Goal: Task Accomplishment & Management: Manage account settings

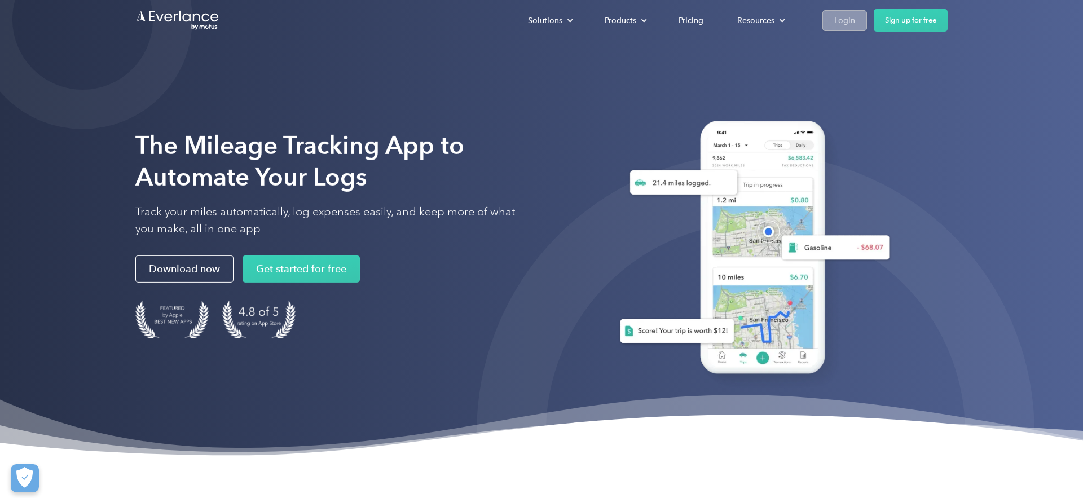
click at [828, 24] on link "Login" at bounding box center [844, 20] width 45 height 21
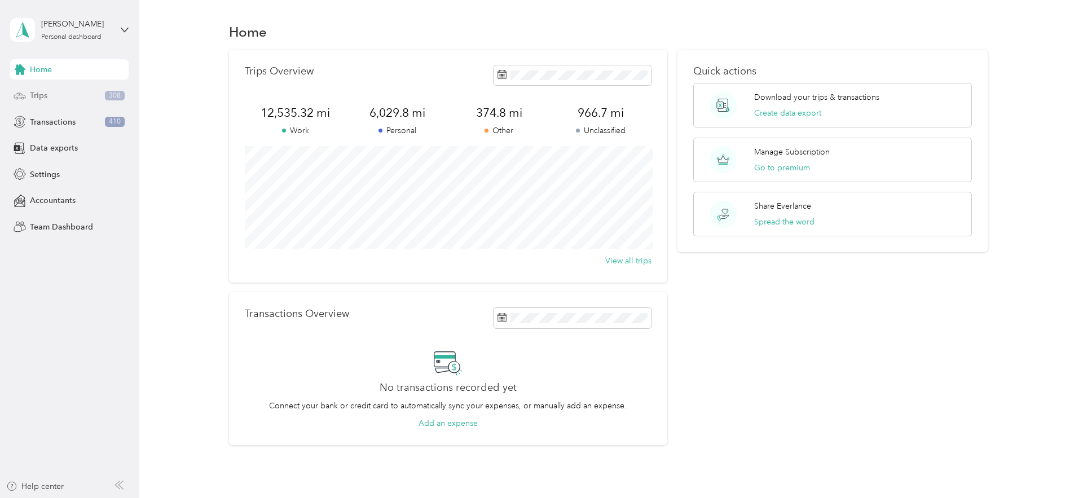
click at [43, 98] on span "Trips" at bounding box center [38, 96] width 17 height 12
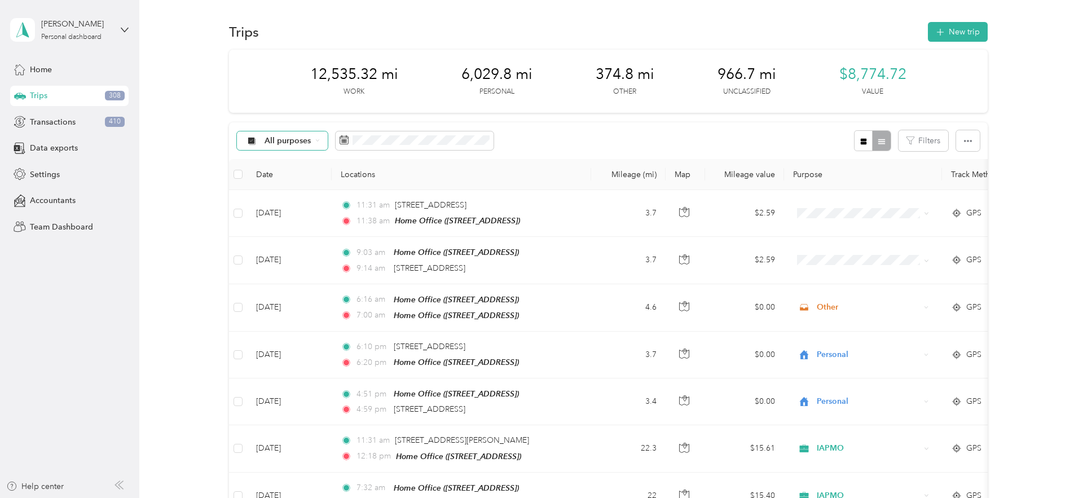
click at [297, 144] on span "All purposes" at bounding box center [288, 141] width 47 height 8
click at [288, 158] on span "All purposes" at bounding box center [338, 161] width 146 height 12
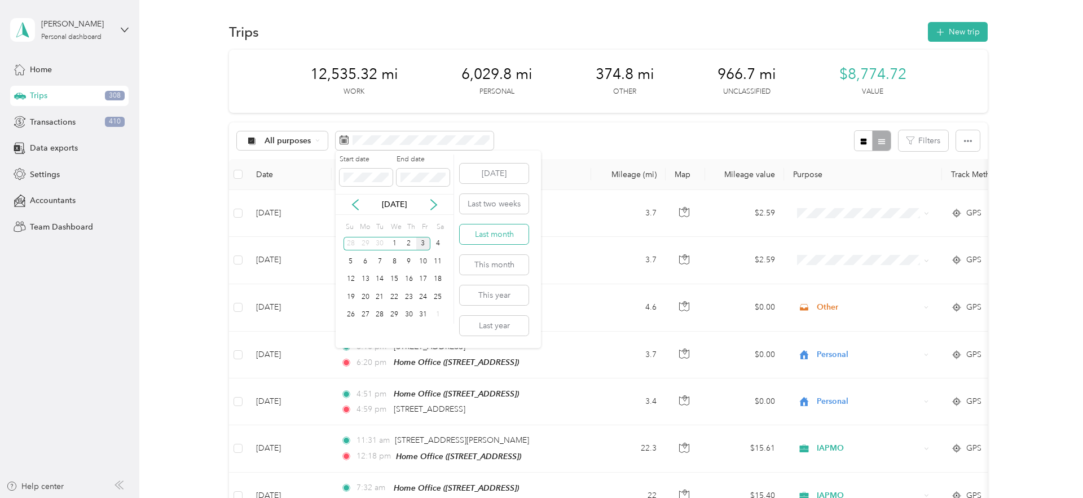
click at [485, 234] on button "Last month" at bounding box center [494, 235] width 69 height 20
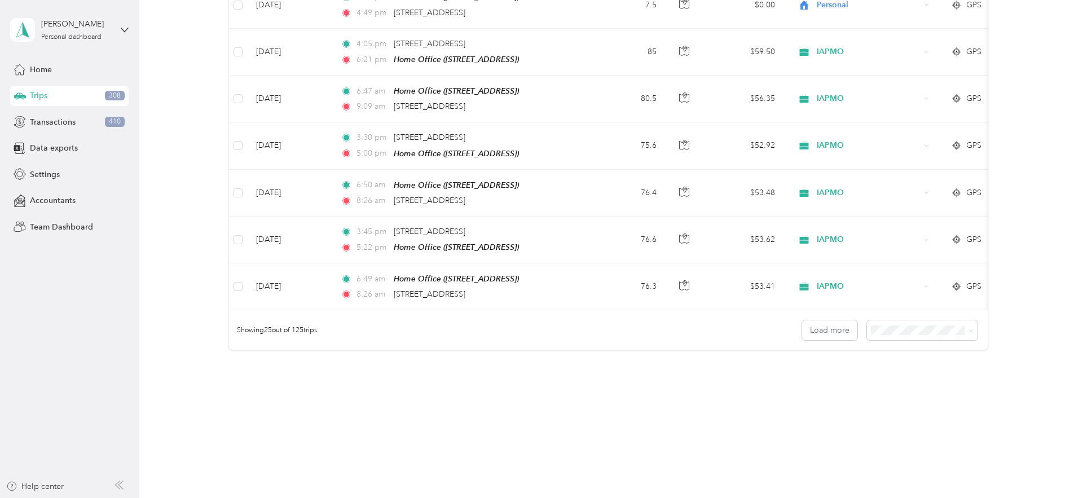
scroll to position [1050, 0]
click at [883, 384] on span "100 per load" at bounding box center [901, 383] width 46 height 10
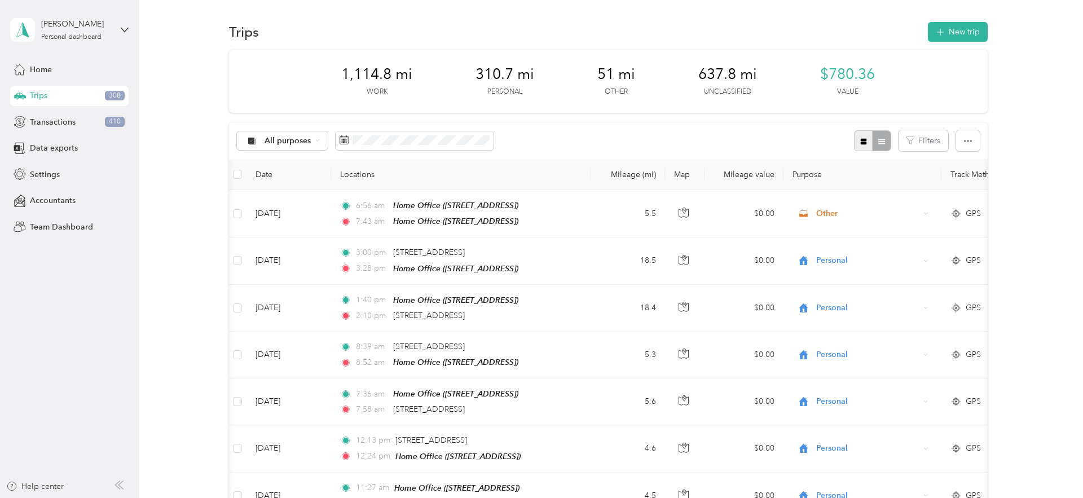
click at [861, 140] on button "button" at bounding box center [863, 140] width 19 height 21
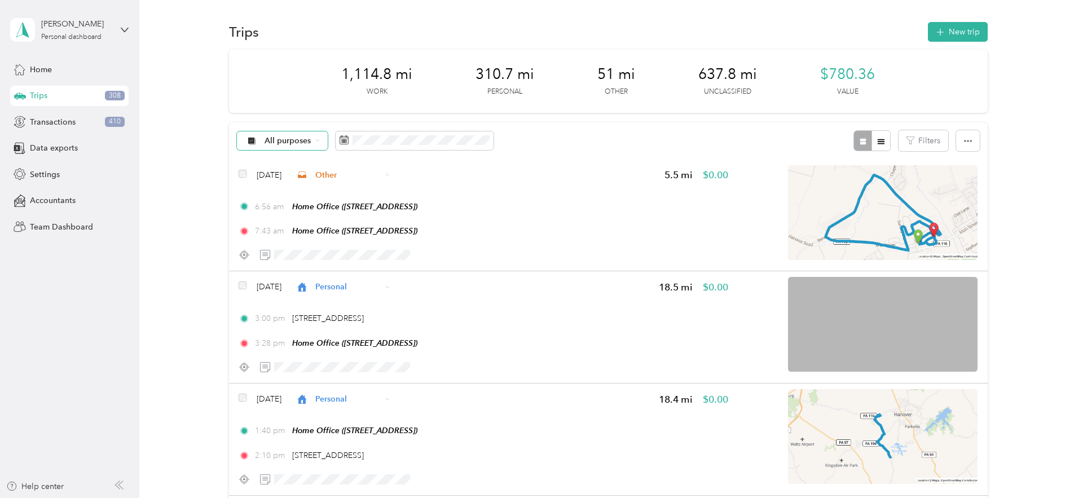
click at [283, 141] on span "All purposes" at bounding box center [288, 141] width 47 height 8
click at [275, 183] on span "Unclassified" at bounding box center [338, 180] width 146 height 12
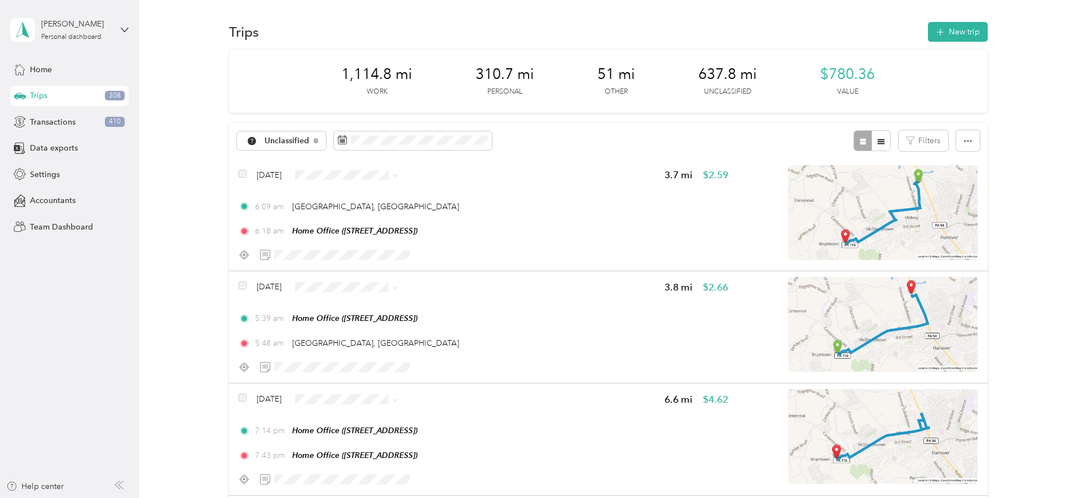
drag, startPoint x: 354, startPoint y: 210, endPoint x: 370, endPoint y: 214, distance: 16.4
click at [354, 210] on span "Personal" at bounding box center [414, 214] width 146 height 12
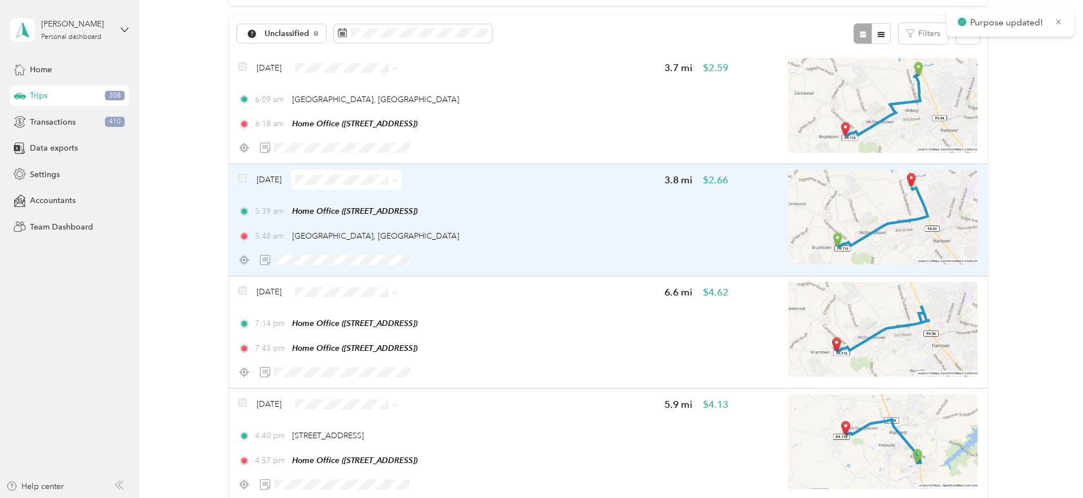
scroll to position [107, 0]
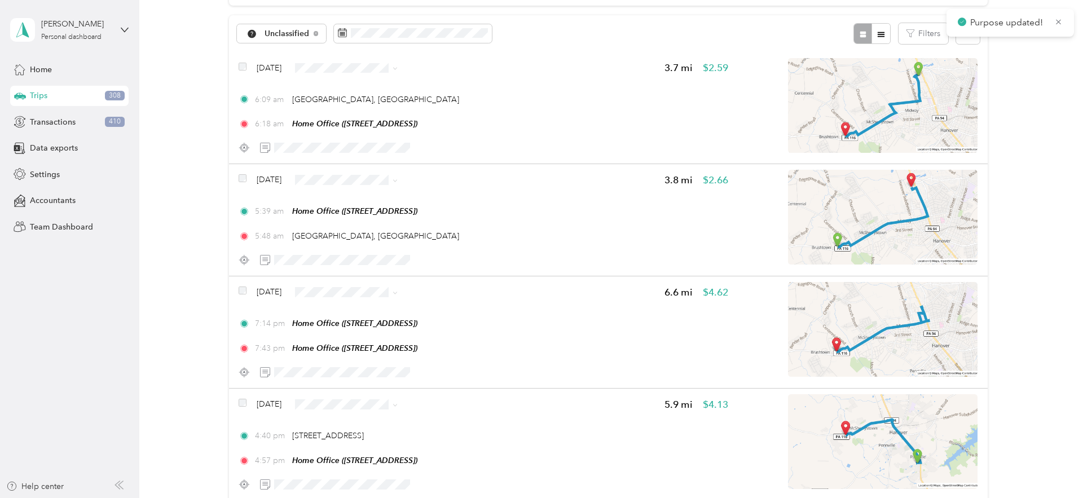
click at [350, 221] on span "Personal" at bounding box center [414, 220] width 146 height 12
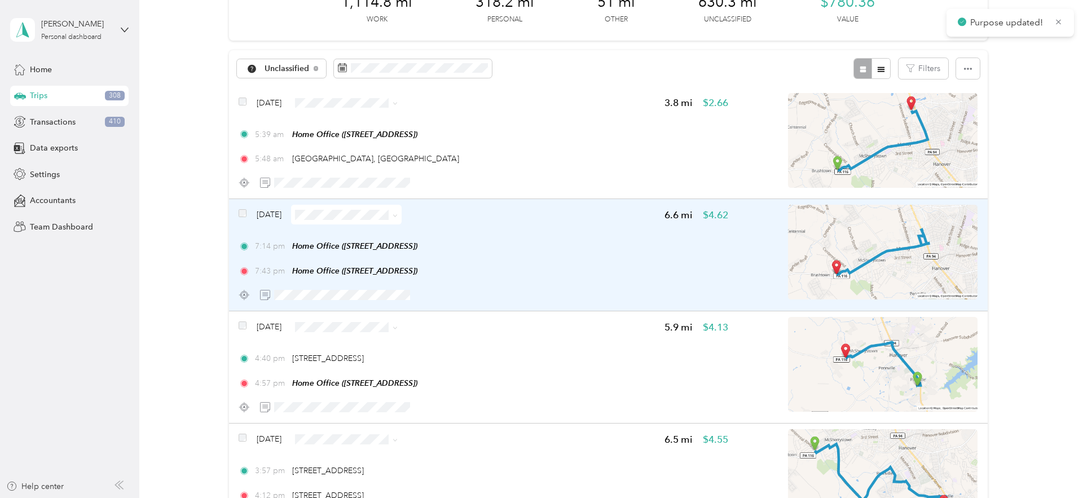
scroll to position [70, 0]
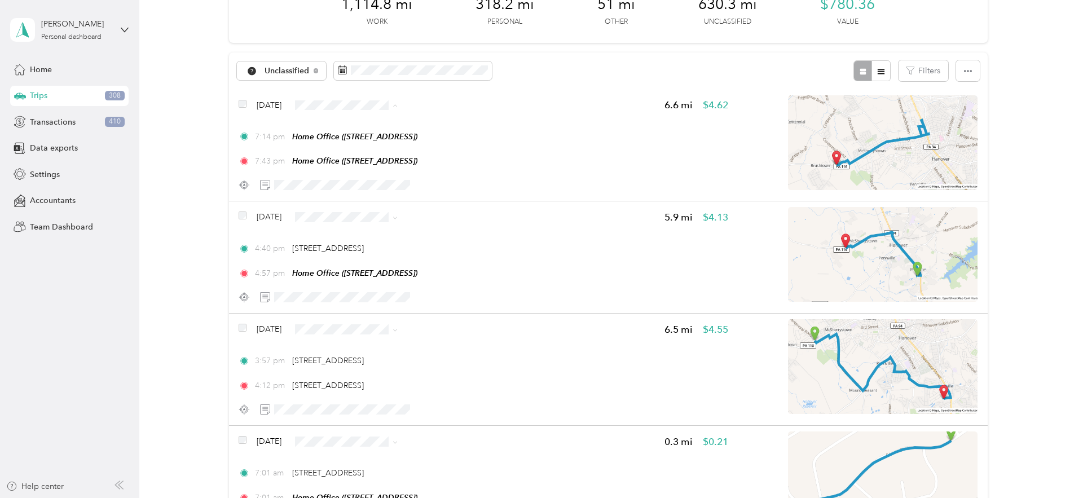
click at [349, 142] on span "Personal" at bounding box center [414, 145] width 146 height 12
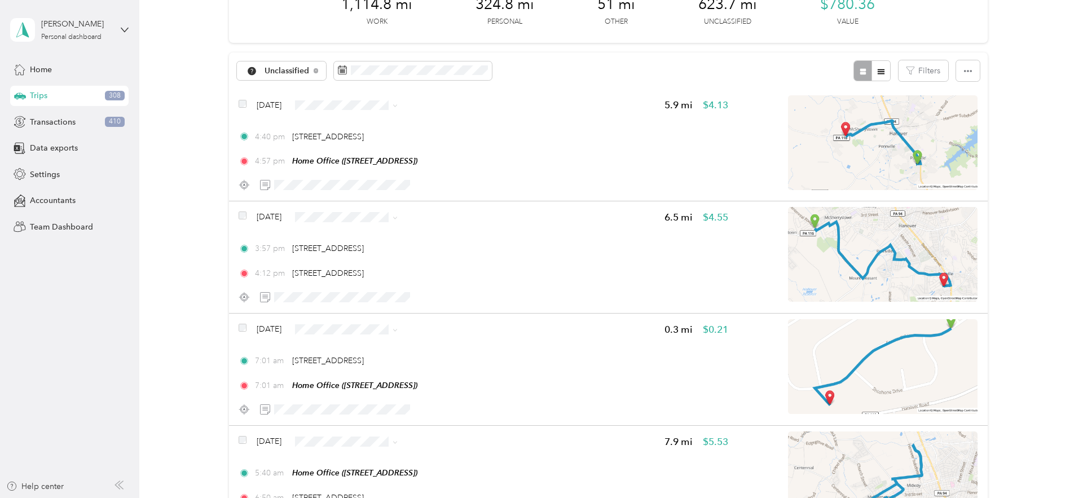
click at [345, 142] on span "Personal" at bounding box center [414, 143] width 146 height 12
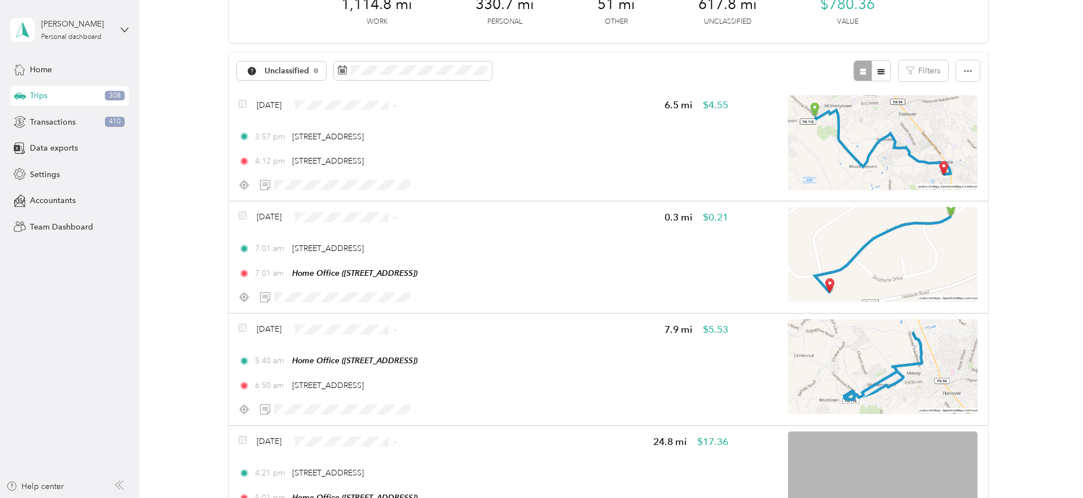
click at [357, 139] on span "Personal" at bounding box center [414, 145] width 146 height 12
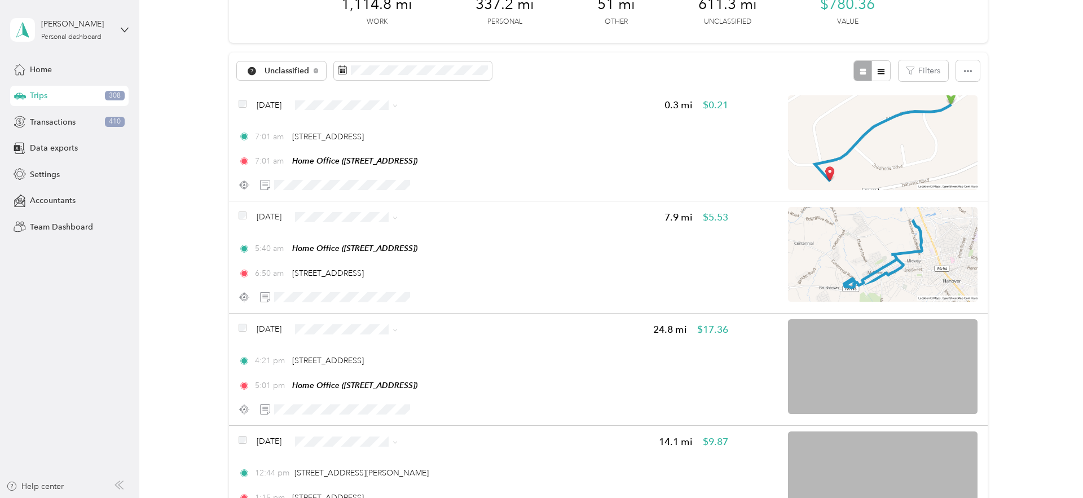
click at [353, 139] on span "Personal" at bounding box center [414, 144] width 146 height 12
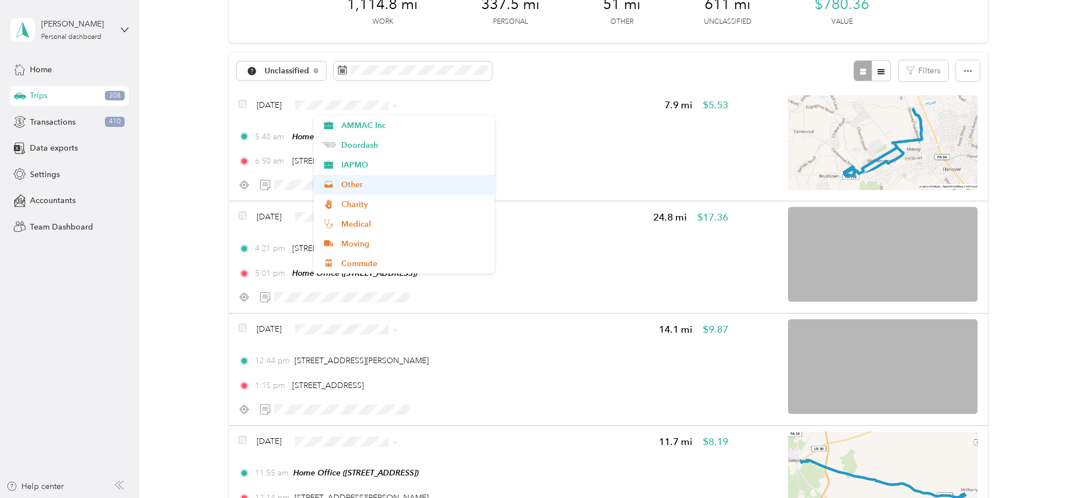
scroll to position [118, 0]
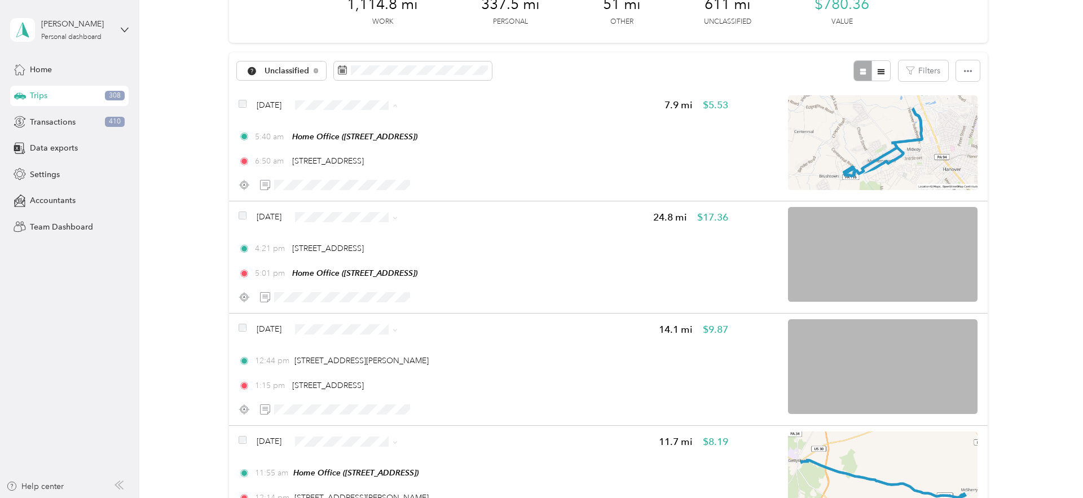
click at [351, 183] on span "Other" at bounding box center [414, 185] width 146 height 12
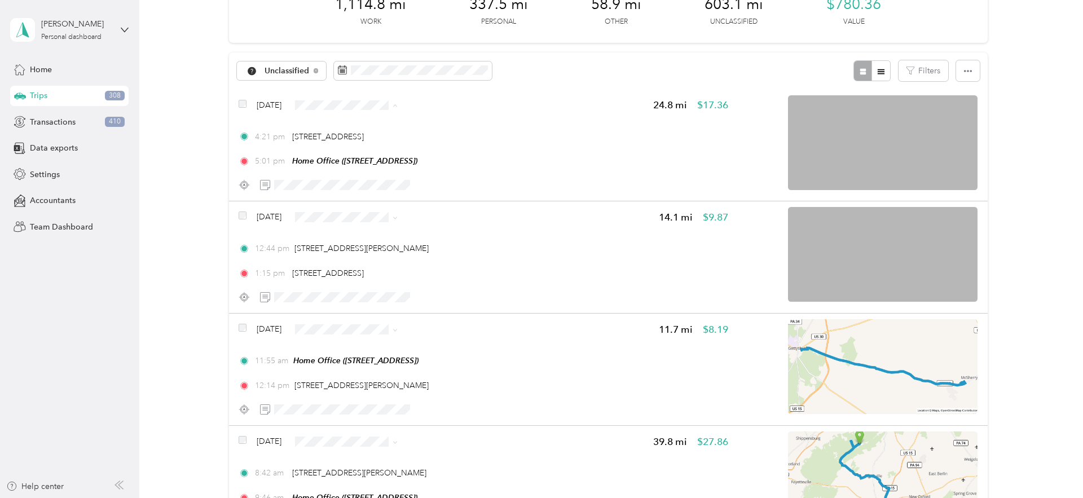
click at [355, 142] on span "Personal" at bounding box center [414, 145] width 146 height 12
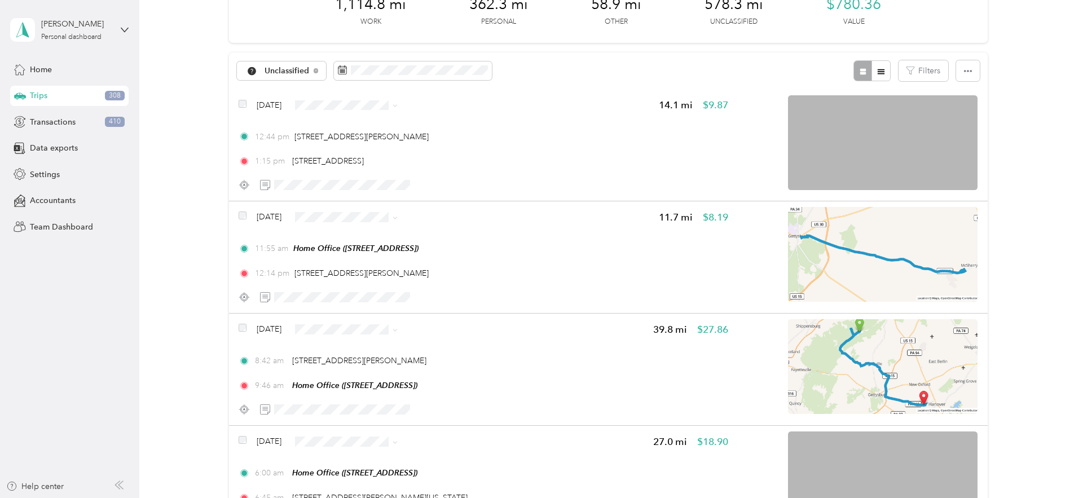
click at [356, 146] on span "Personal" at bounding box center [414, 145] width 146 height 12
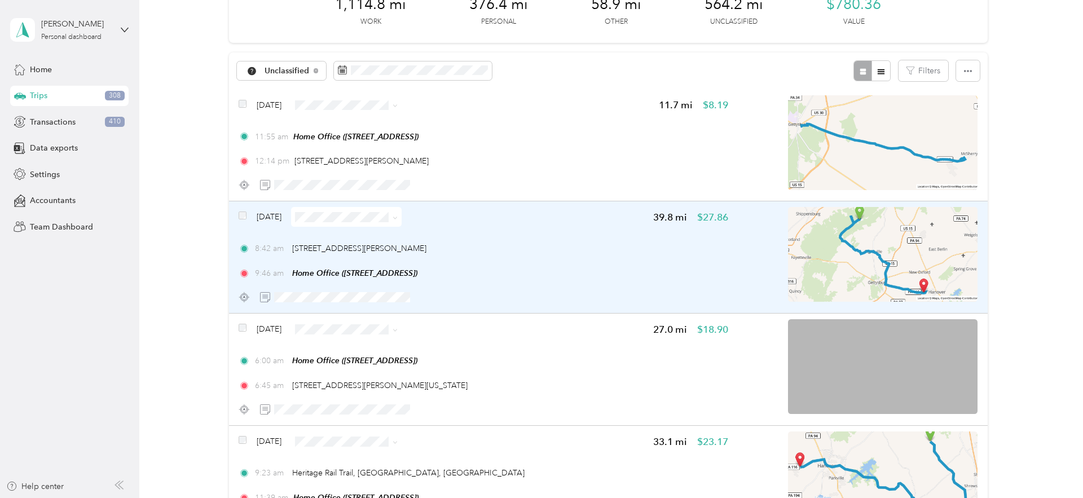
scroll to position [68, 0]
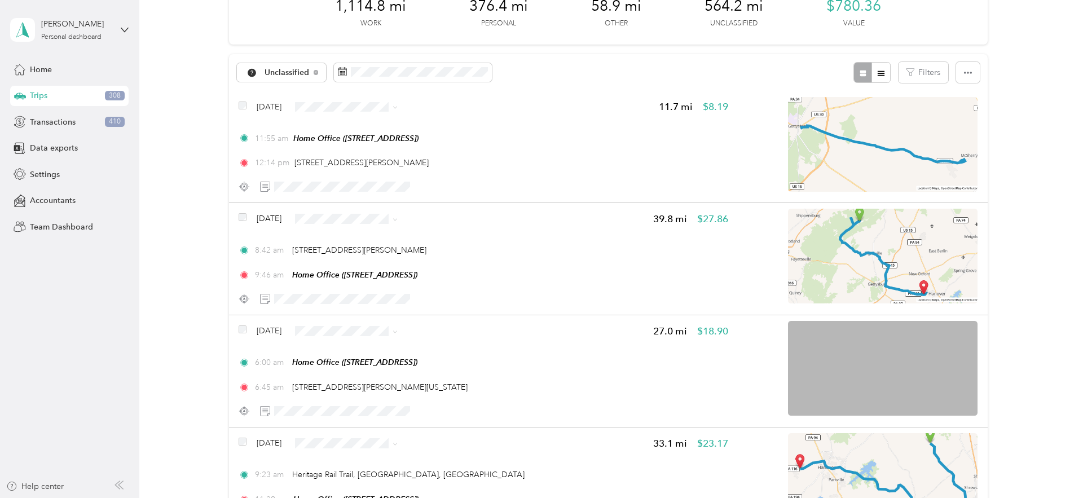
click at [357, 143] on span "Personal" at bounding box center [414, 144] width 146 height 12
click at [357, 144] on span "Personal" at bounding box center [414, 147] width 146 height 12
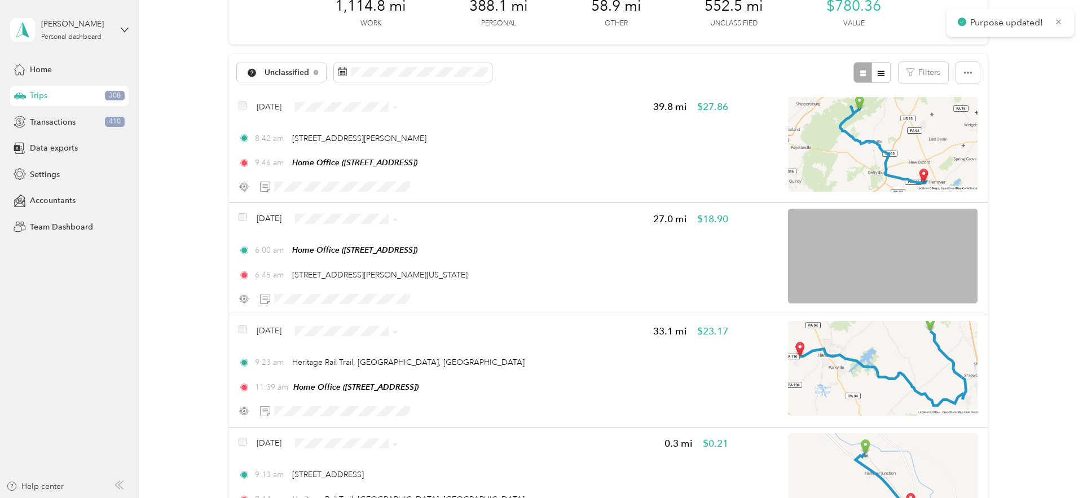
click at [353, 257] on span "Personal" at bounding box center [414, 259] width 146 height 12
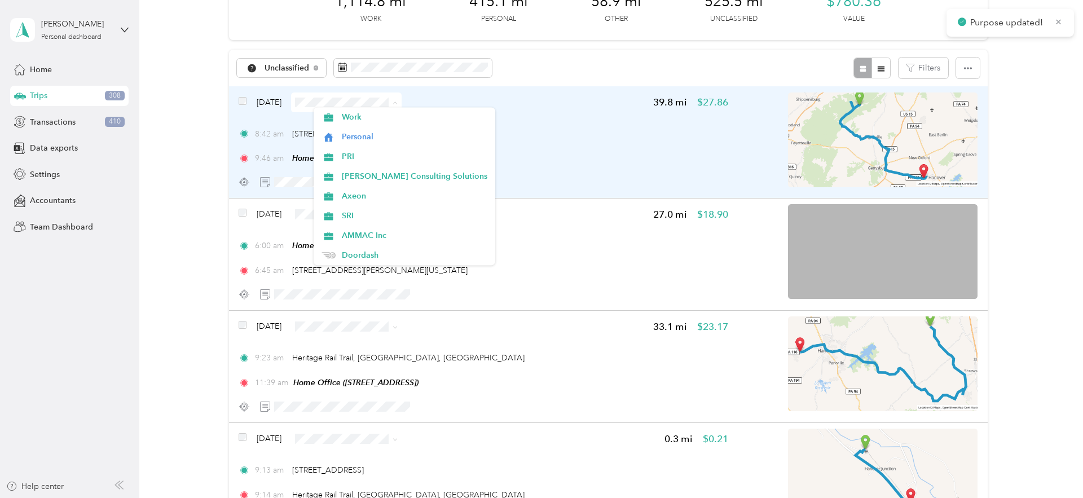
scroll to position [73, 0]
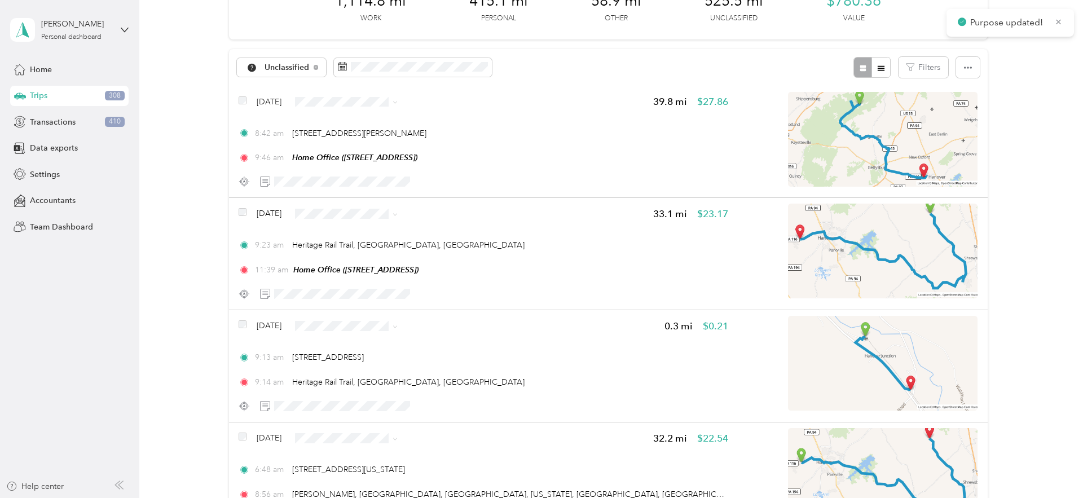
click at [363, 138] on span "Personal" at bounding box center [414, 141] width 146 height 12
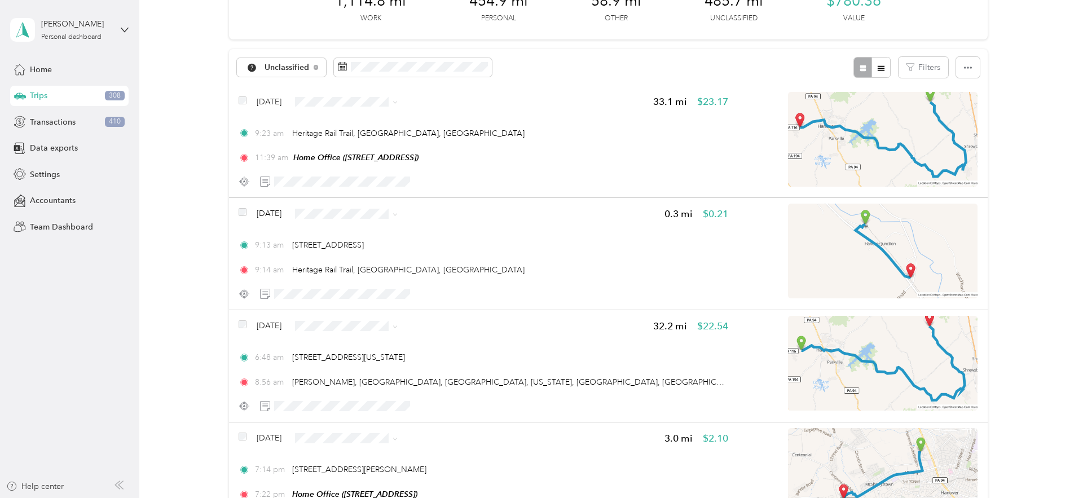
click at [378, 138] on span "Personal" at bounding box center [414, 140] width 146 height 12
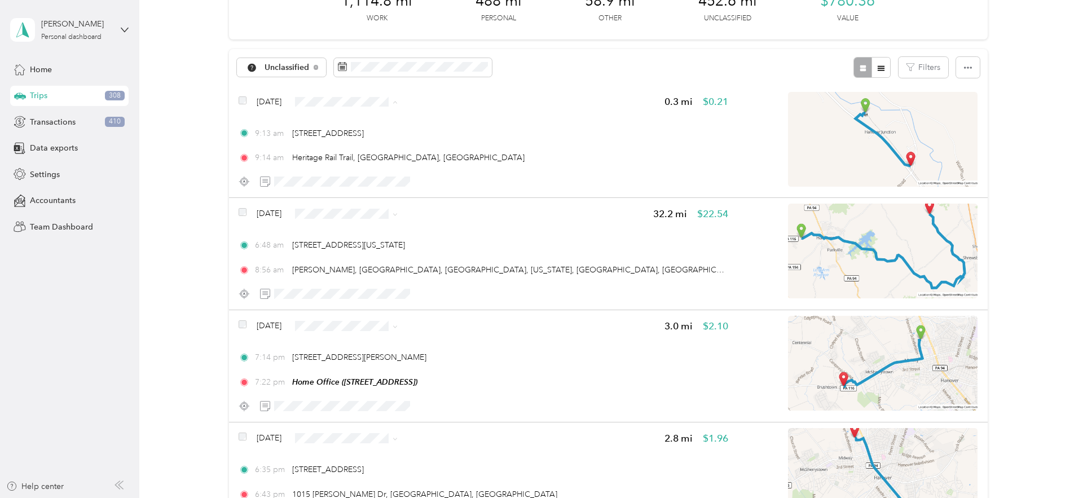
click at [346, 143] on li "Personal" at bounding box center [405, 142] width 182 height 20
click at [344, 251] on span "Personal" at bounding box center [414, 253] width 146 height 12
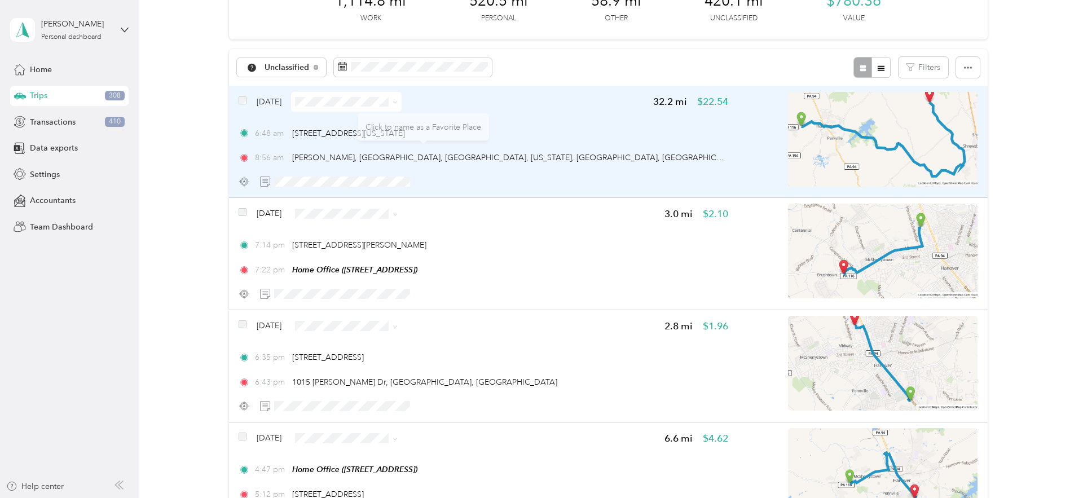
click at [373, 107] on span at bounding box center [346, 102] width 111 height 20
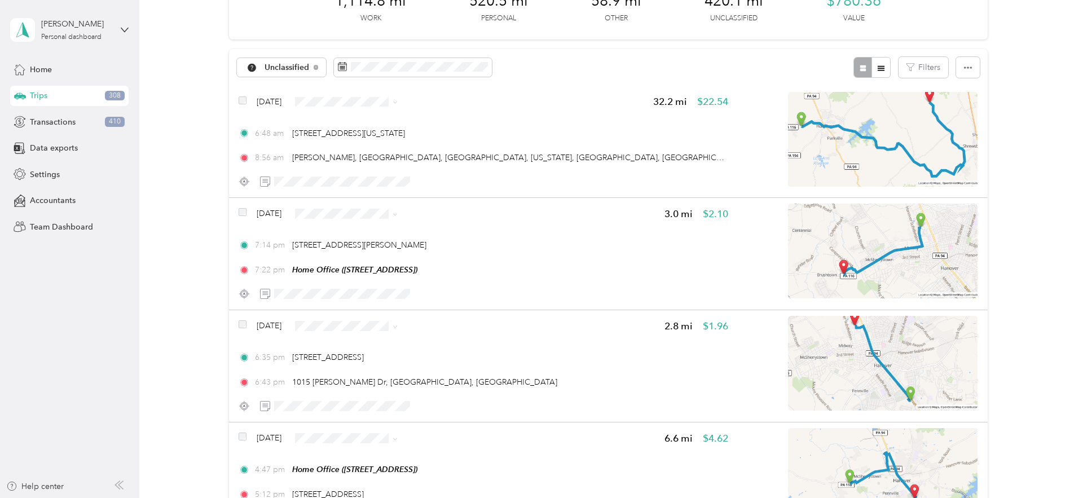
click at [359, 143] on span "Personal" at bounding box center [414, 139] width 146 height 12
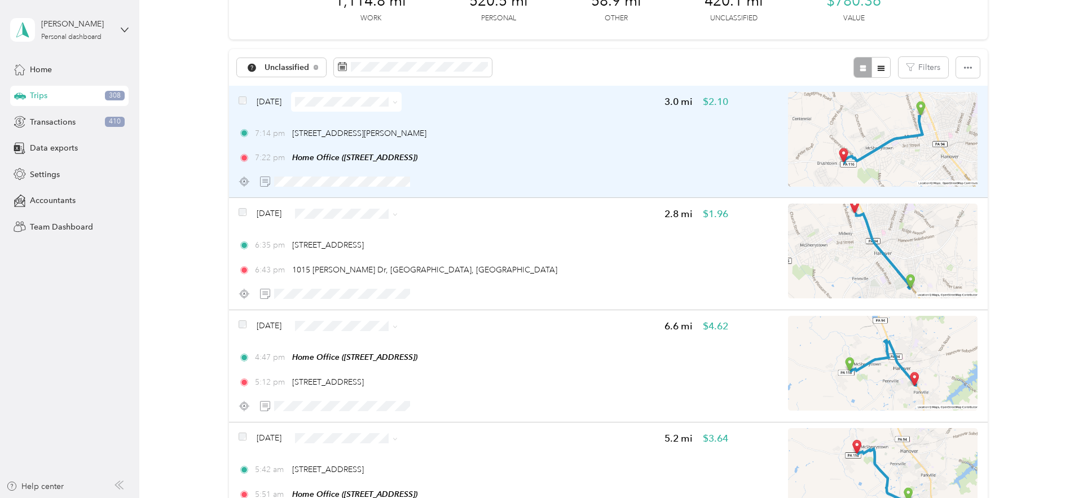
click at [344, 106] on span at bounding box center [346, 102] width 111 height 20
click at [357, 138] on span "Personal" at bounding box center [414, 141] width 146 height 12
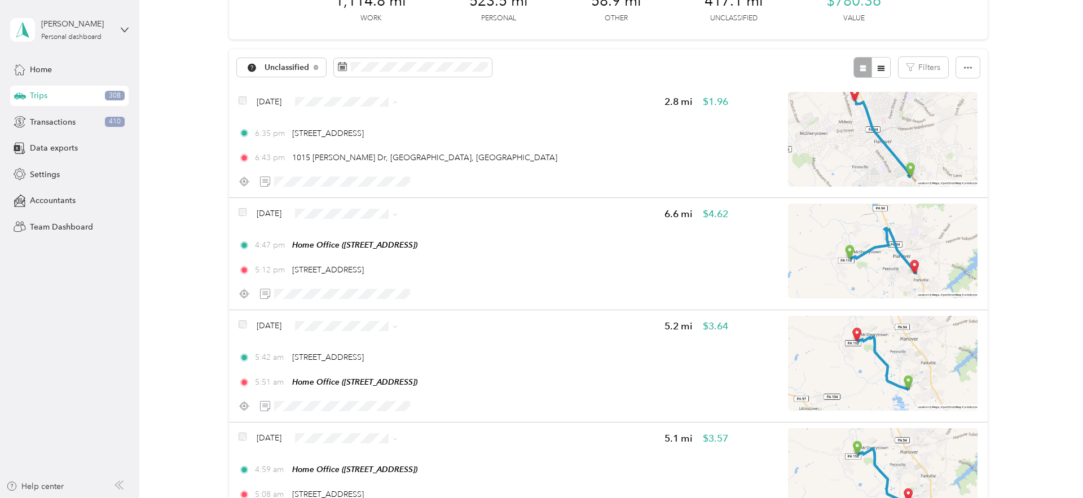
click at [366, 136] on span "Personal" at bounding box center [414, 142] width 146 height 12
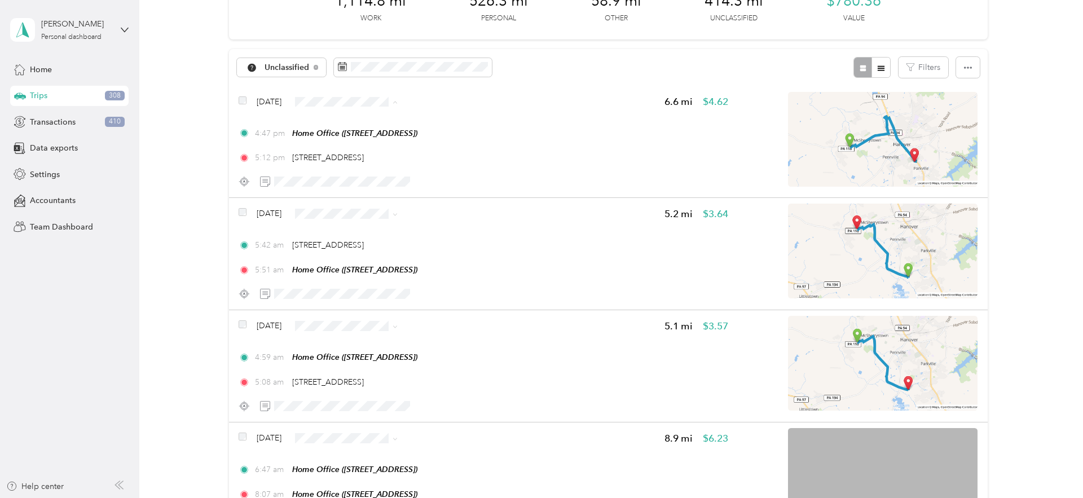
click at [364, 142] on span "Personal" at bounding box center [414, 142] width 146 height 12
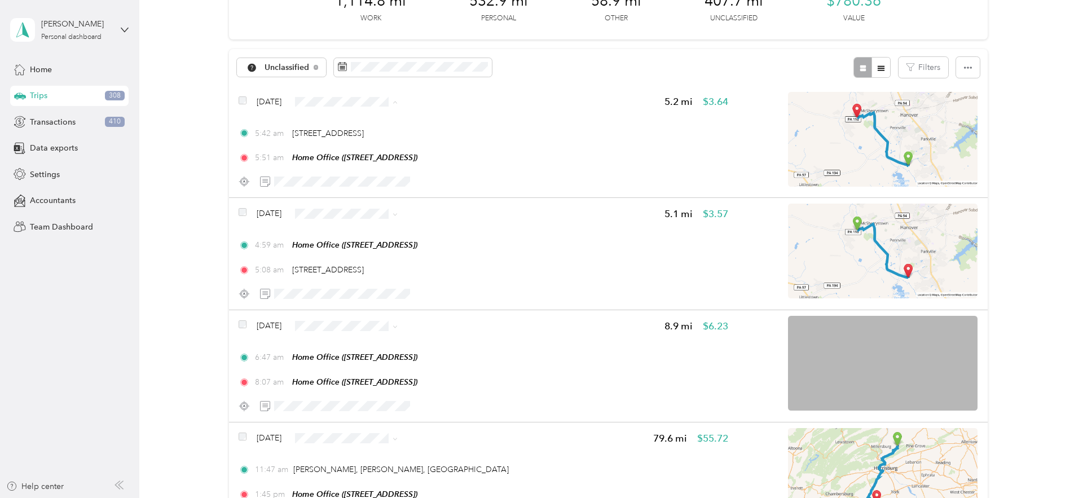
click at [362, 133] on li "Personal" at bounding box center [405, 142] width 182 height 20
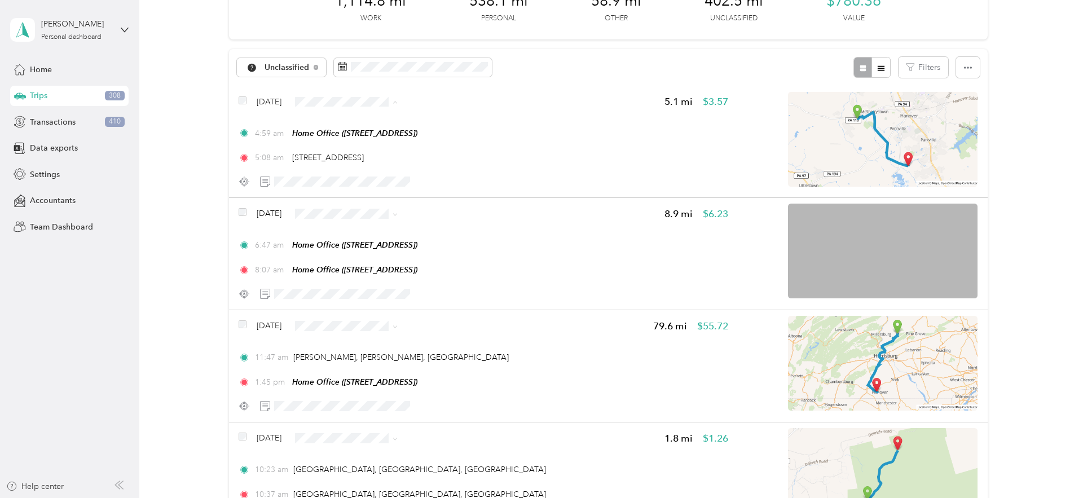
click at [380, 142] on li "Personal" at bounding box center [405, 142] width 182 height 20
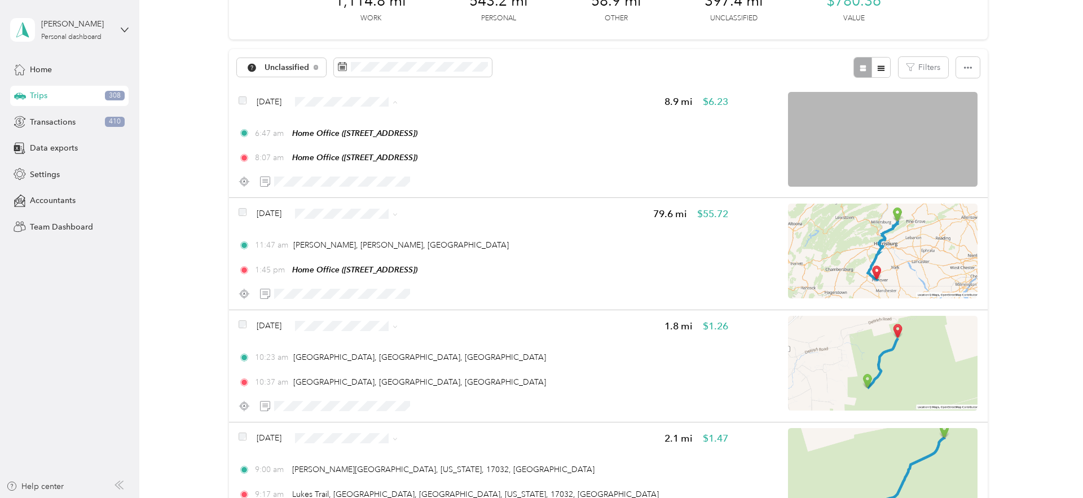
click at [358, 183] on span "Other" at bounding box center [414, 182] width 146 height 12
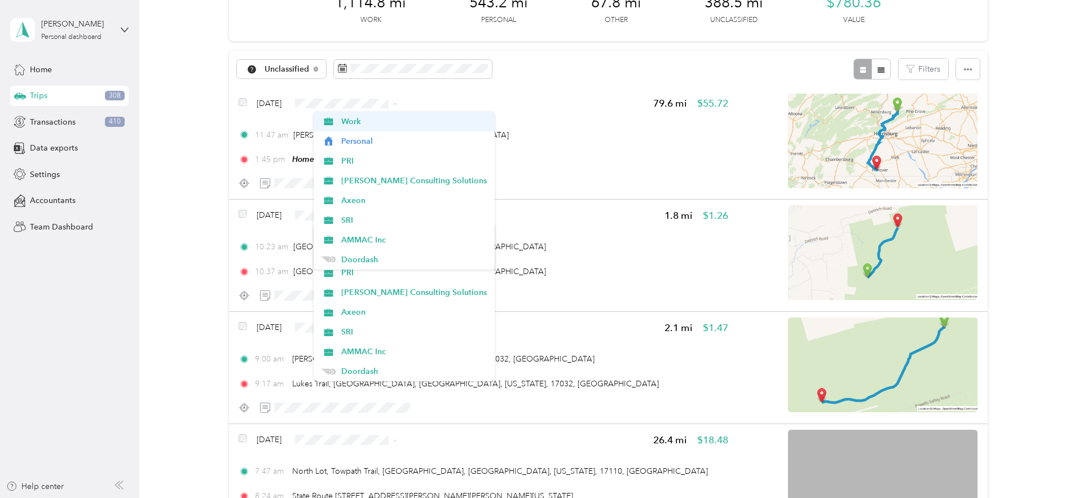
scroll to position [74, 0]
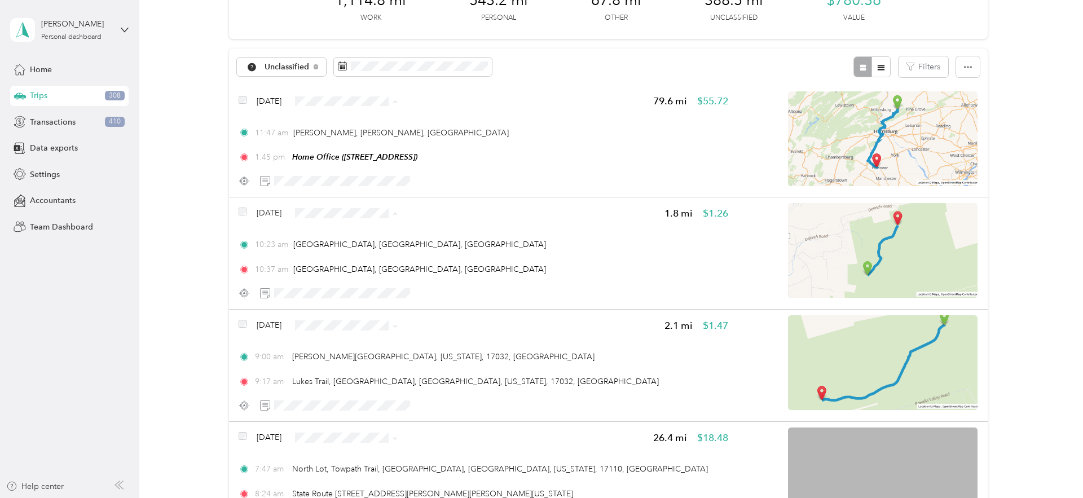
click at [359, 139] on span "Personal" at bounding box center [414, 141] width 146 height 12
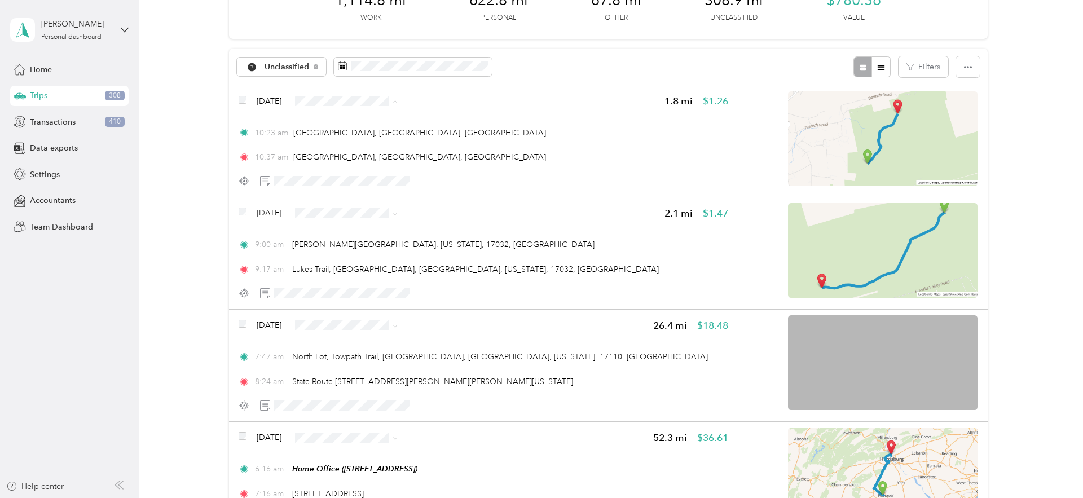
click at [375, 138] on span "Personal" at bounding box center [414, 141] width 146 height 12
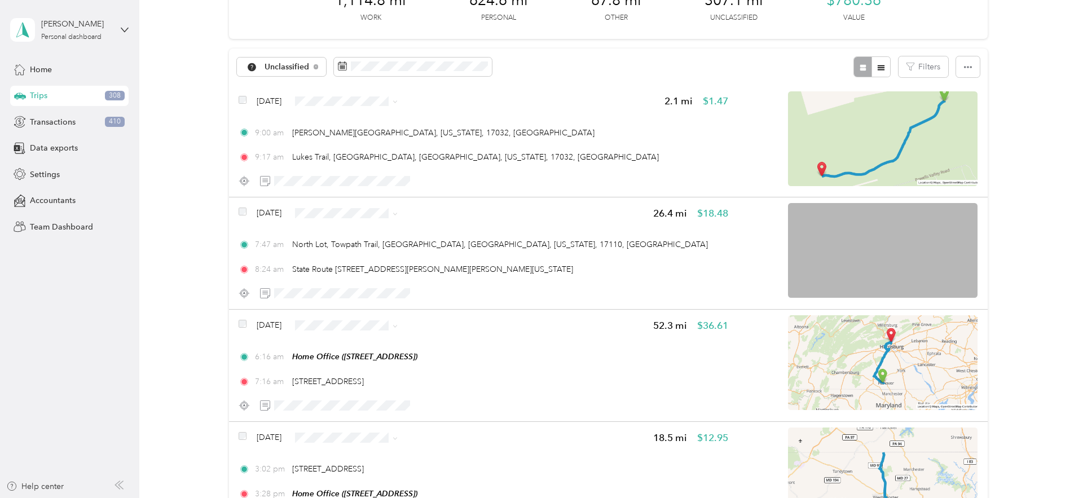
click at [361, 135] on span "Personal" at bounding box center [414, 139] width 146 height 12
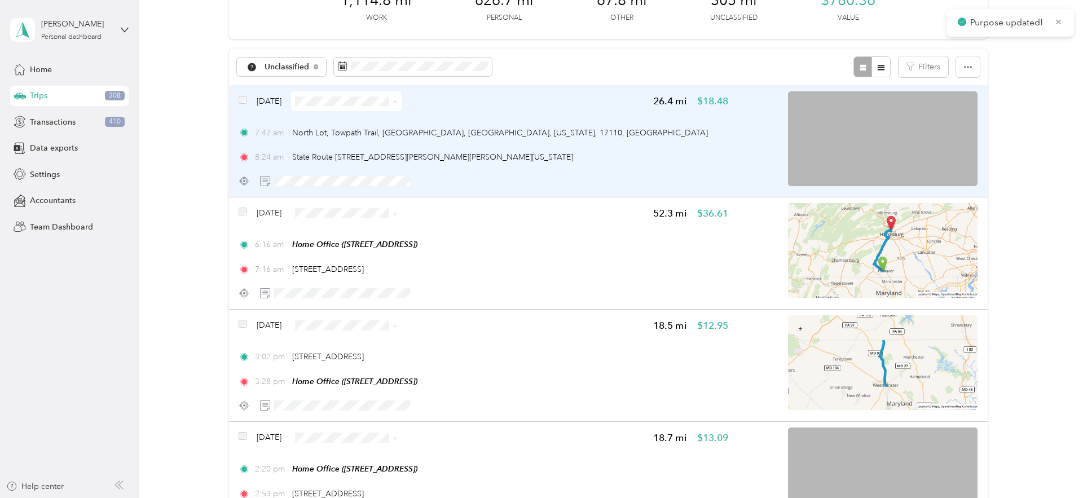
click at [341, 139] on span "Personal" at bounding box center [414, 141] width 146 height 12
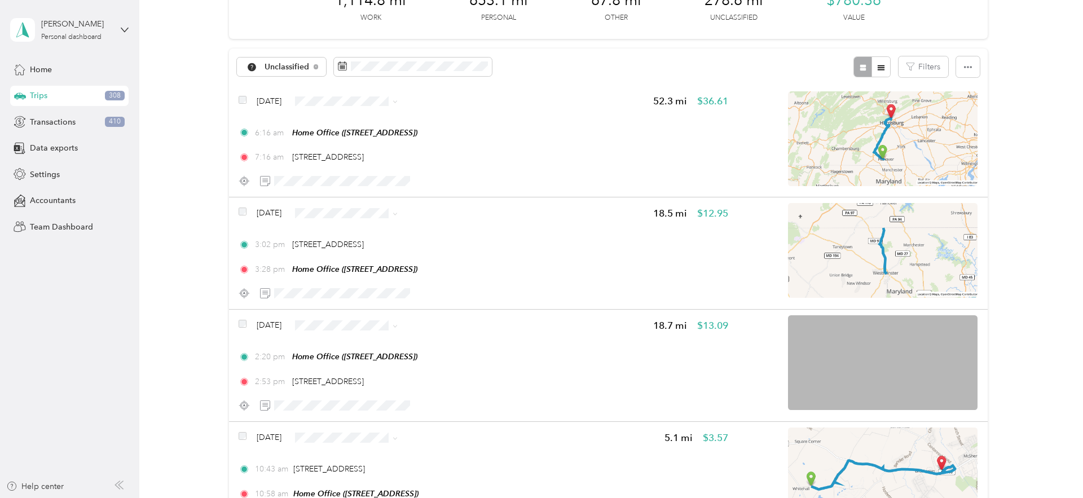
click at [364, 140] on span "Personal" at bounding box center [414, 139] width 146 height 12
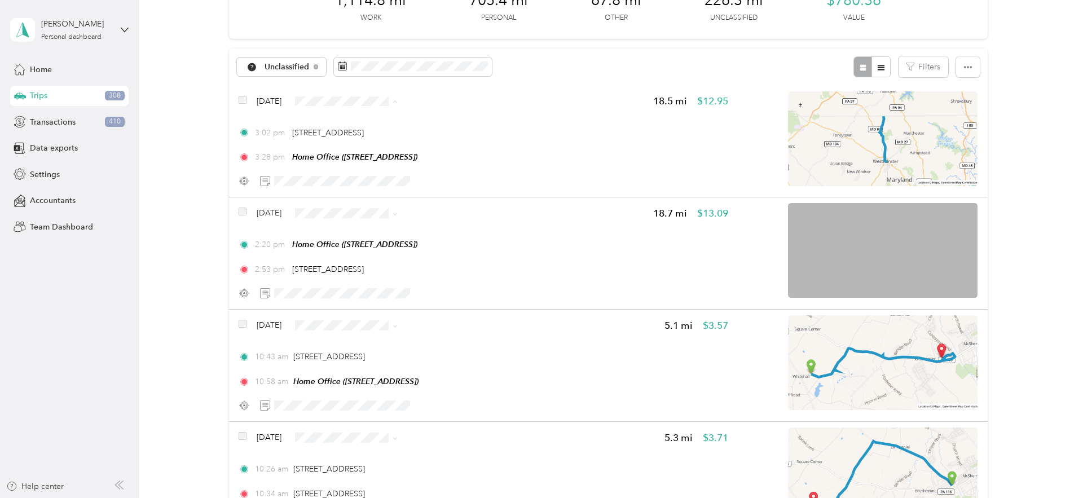
click at [359, 137] on span "Personal" at bounding box center [414, 141] width 146 height 12
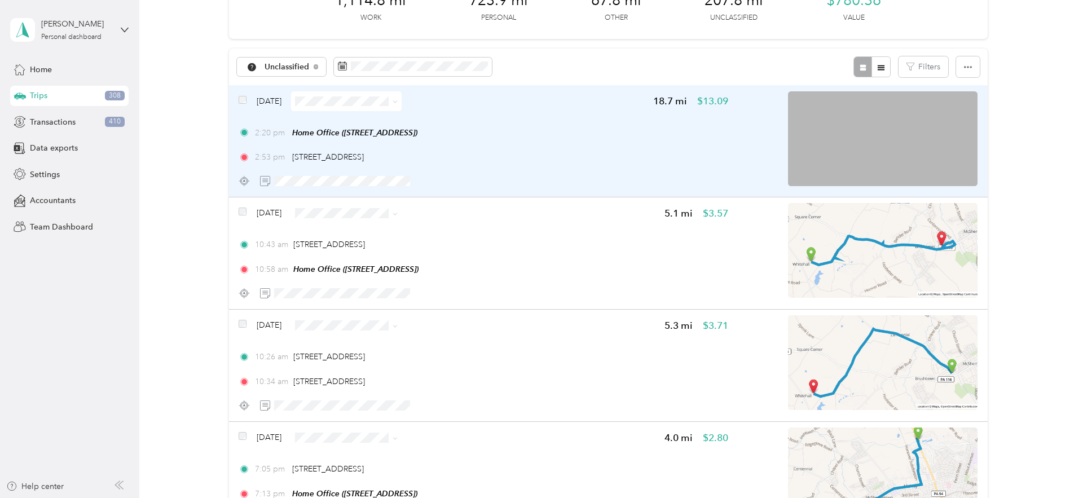
click at [365, 95] on span at bounding box center [346, 101] width 111 height 20
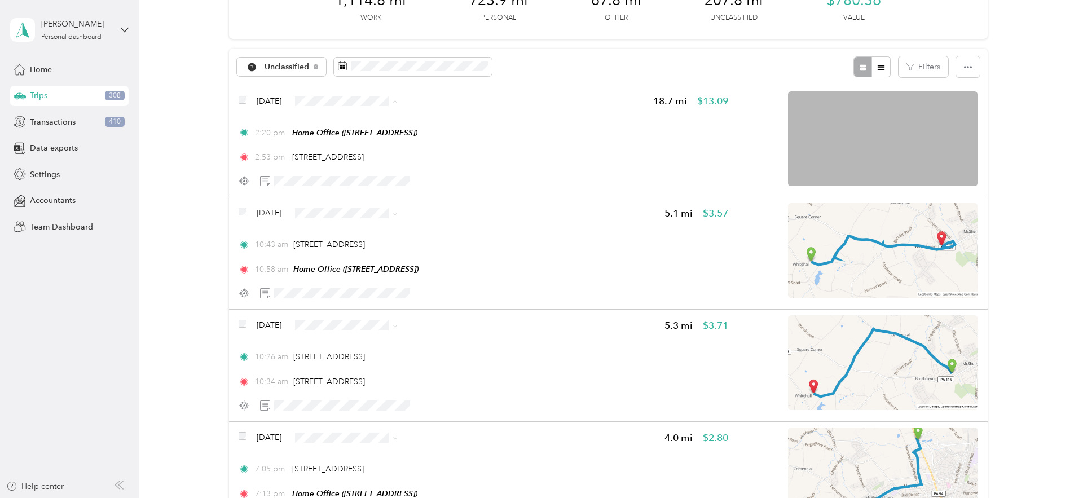
click at [355, 134] on li "Personal" at bounding box center [405, 141] width 182 height 20
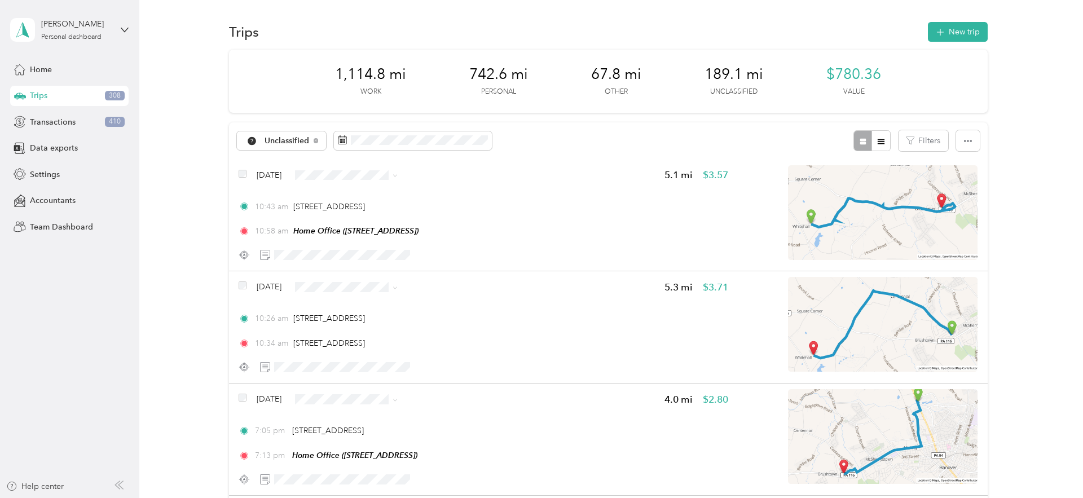
scroll to position [0, 0]
click at [358, 210] on span "Personal" at bounding box center [414, 213] width 146 height 12
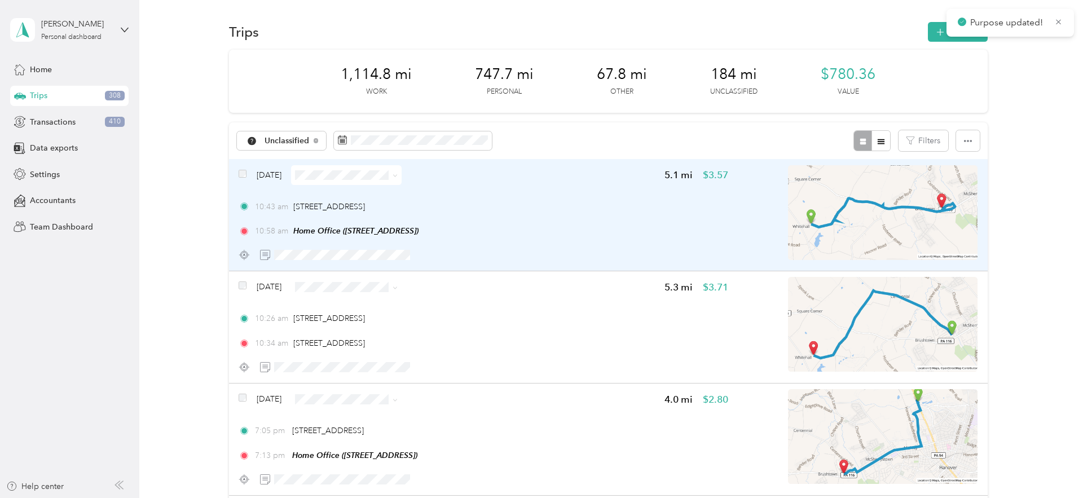
scroll to position [2, 0]
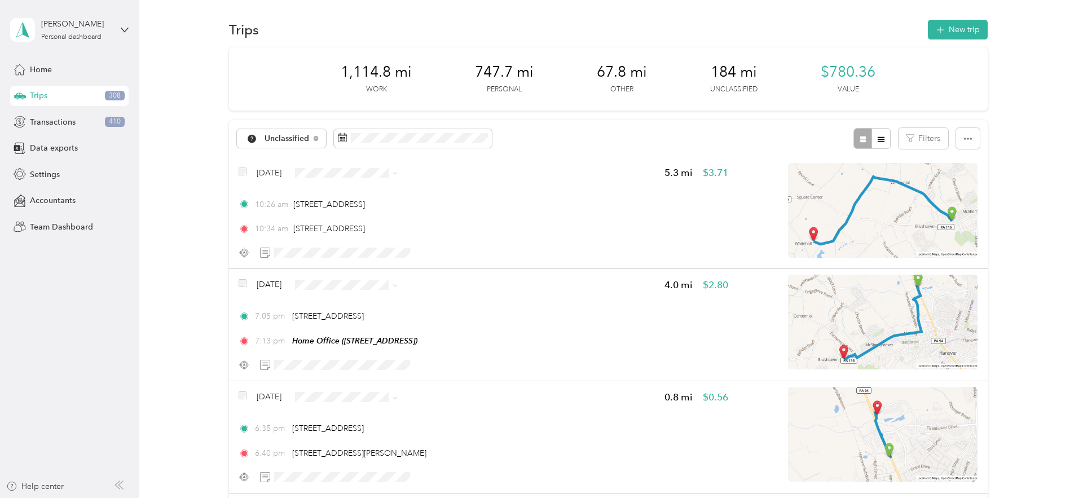
click at [365, 212] on span "Personal" at bounding box center [414, 212] width 146 height 12
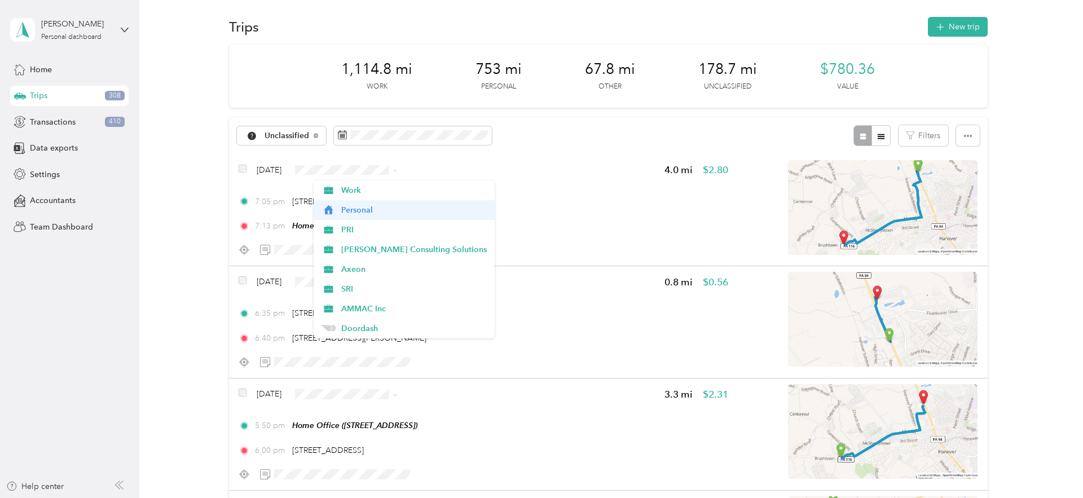
scroll to position [1, 0]
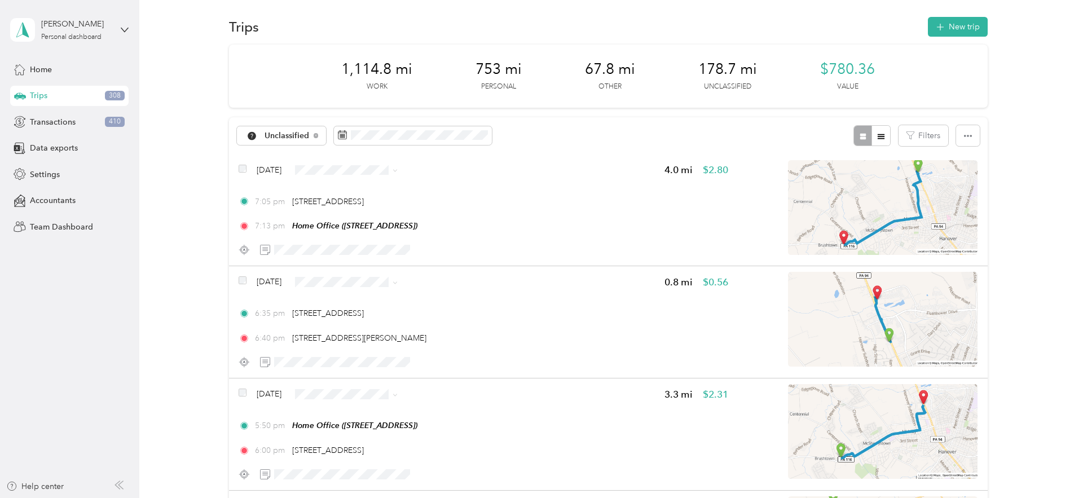
click at [363, 204] on span "Personal" at bounding box center [414, 210] width 146 height 12
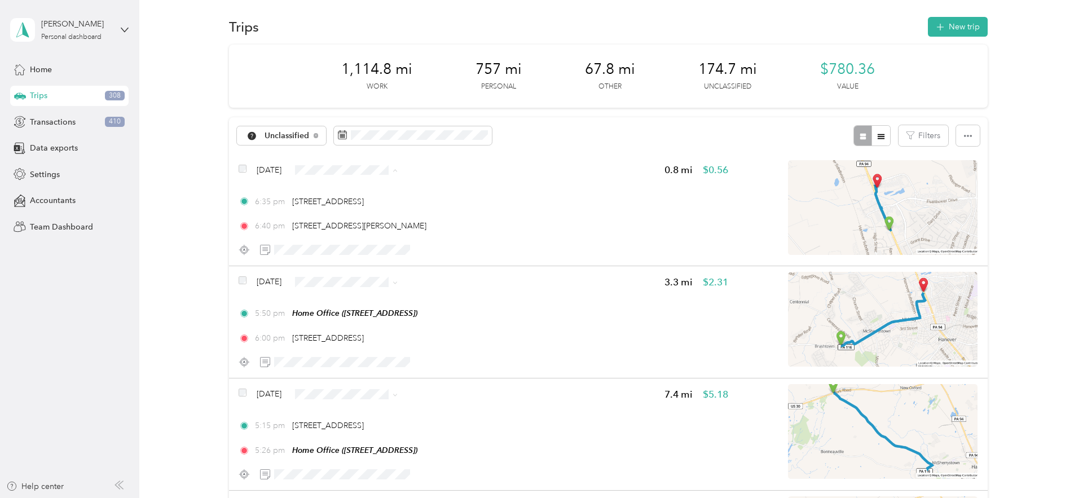
click at [364, 208] on span "Personal" at bounding box center [414, 210] width 146 height 12
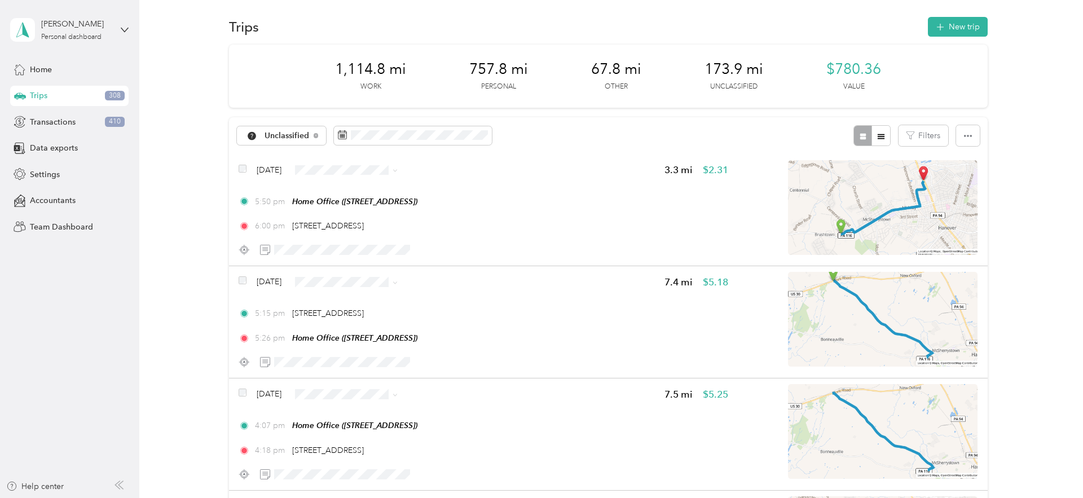
click at [368, 212] on li "Personal" at bounding box center [405, 205] width 182 height 20
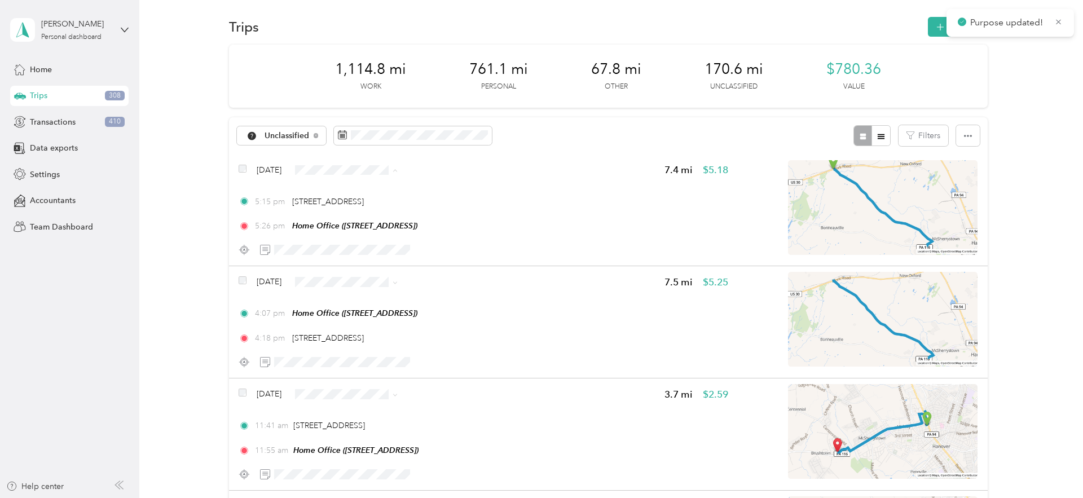
click at [388, 210] on span "Personal" at bounding box center [414, 210] width 146 height 12
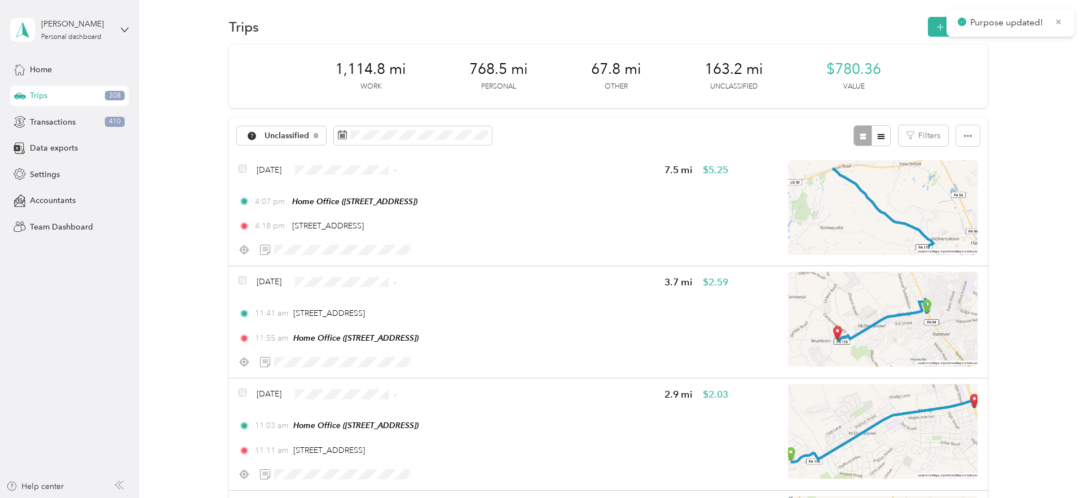
click at [380, 213] on span "Personal" at bounding box center [414, 210] width 146 height 12
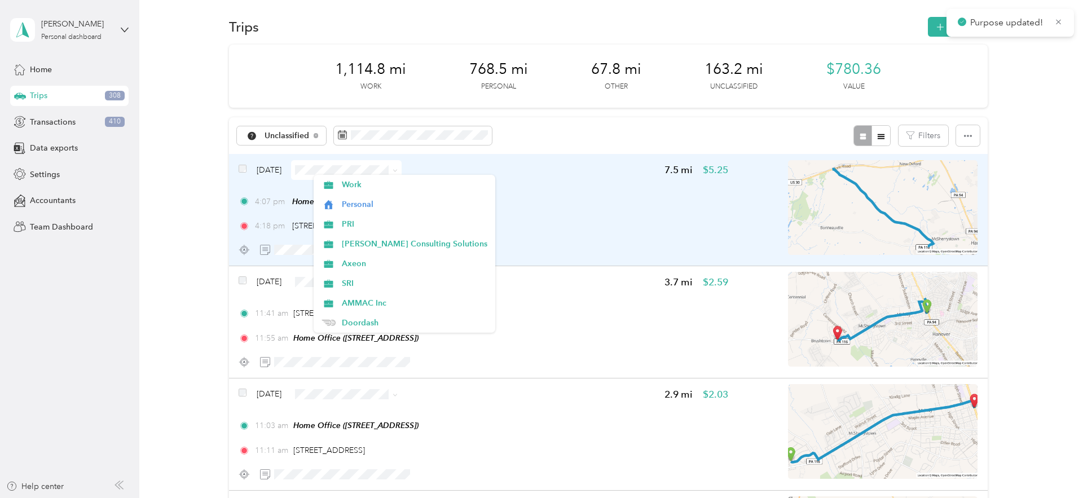
scroll to position [2, 0]
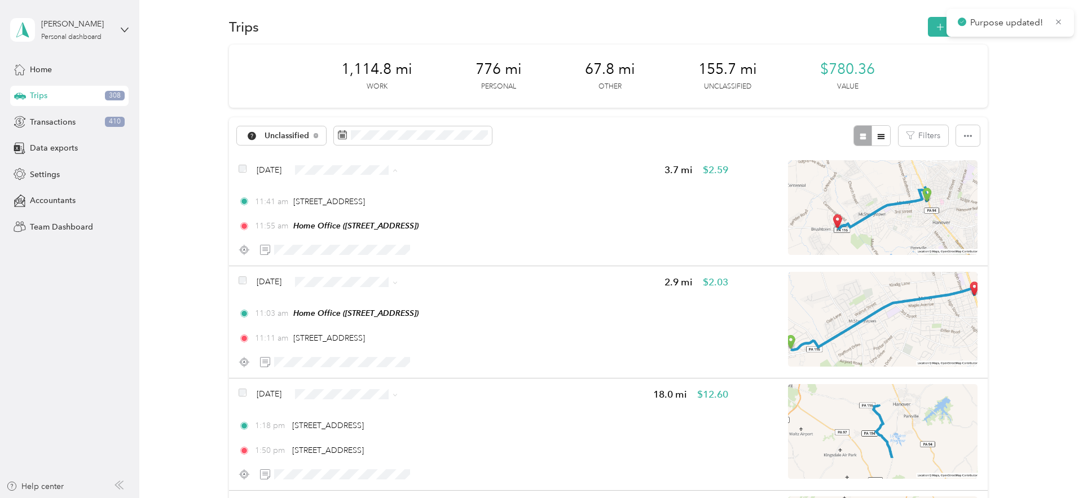
click at [375, 208] on span "Personal" at bounding box center [414, 210] width 146 height 12
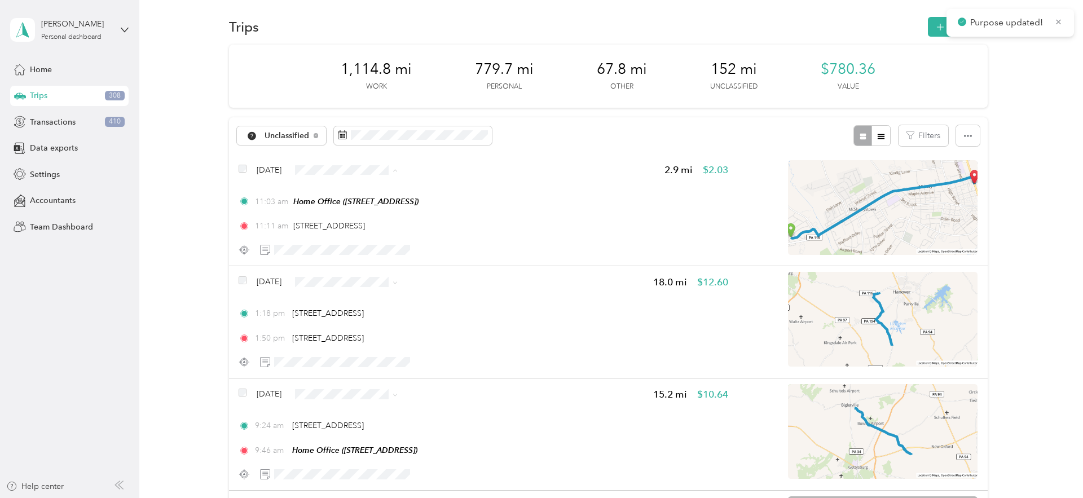
click at [368, 204] on span "Personal" at bounding box center [414, 210] width 146 height 12
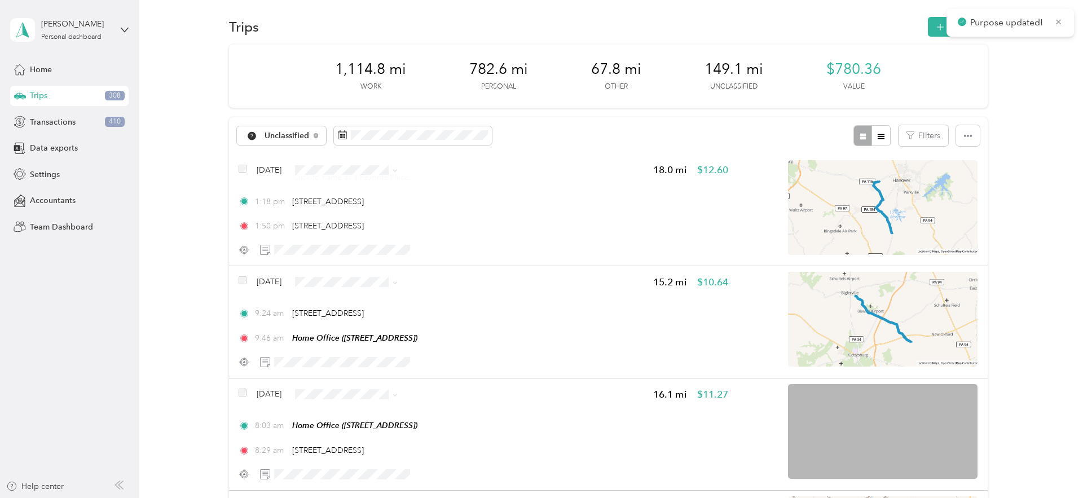
click at [360, 172] on div "Click to name as a Favorite Place" at bounding box center [350, 177] width 131 height 28
click at [375, 202] on li "Personal" at bounding box center [400, 210] width 182 height 20
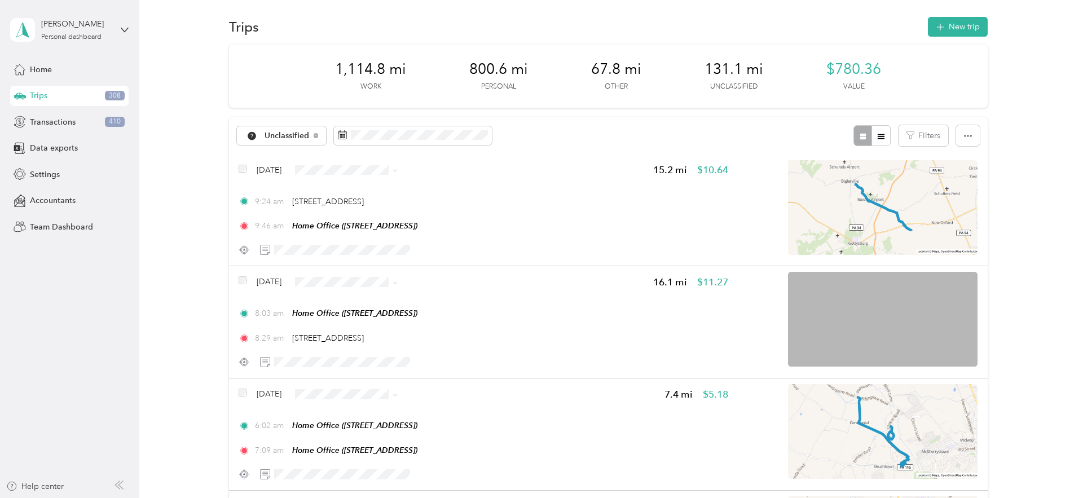
click at [356, 206] on span "Personal" at bounding box center [410, 210] width 146 height 12
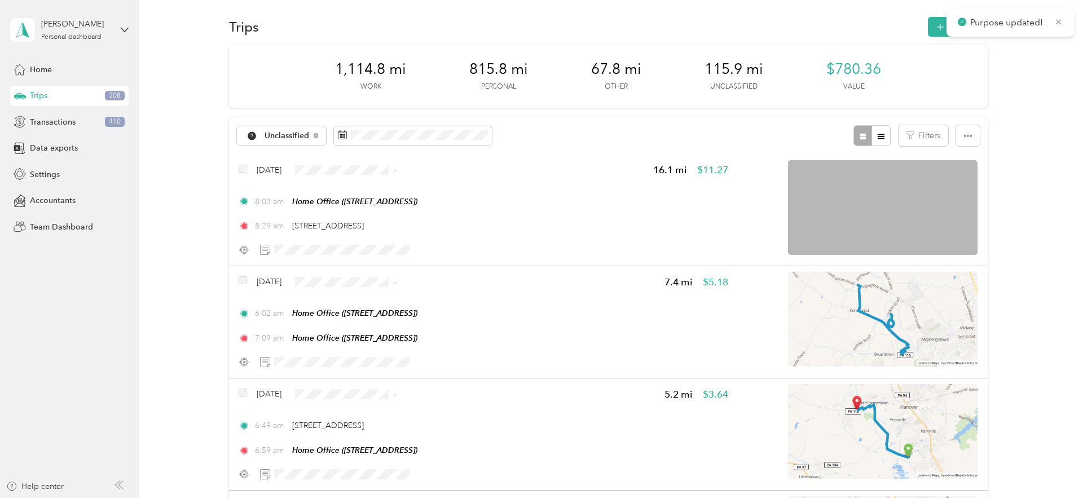
click at [362, 204] on span "Personal" at bounding box center [410, 210] width 146 height 12
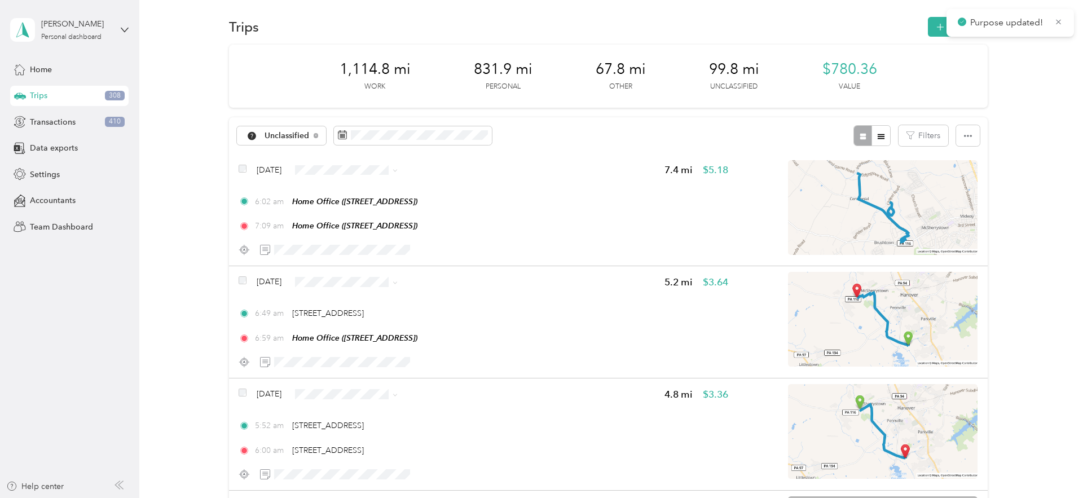
click at [367, 207] on span "Personal" at bounding box center [410, 208] width 146 height 12
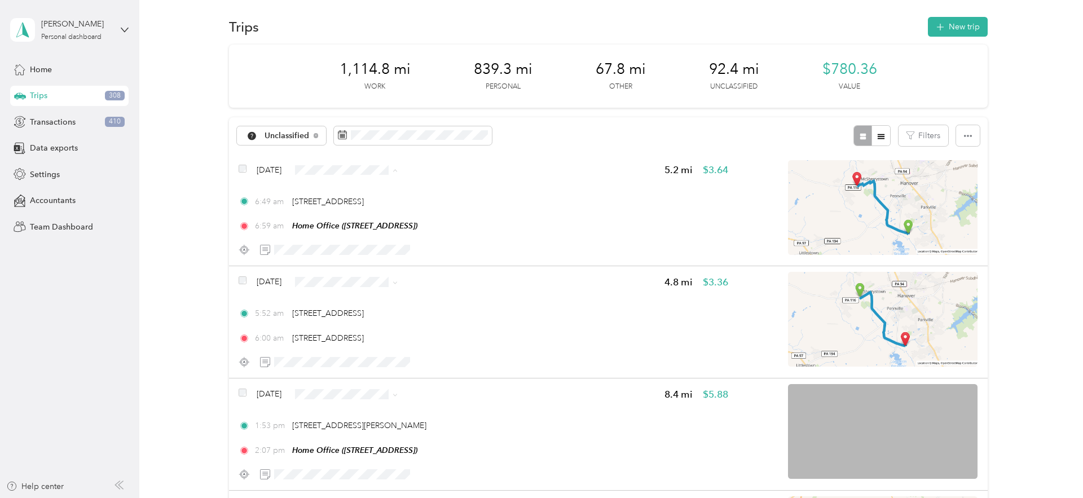
click at [355, 208] on span "Personal" at bounding box center [410, 210] width 146 height 12
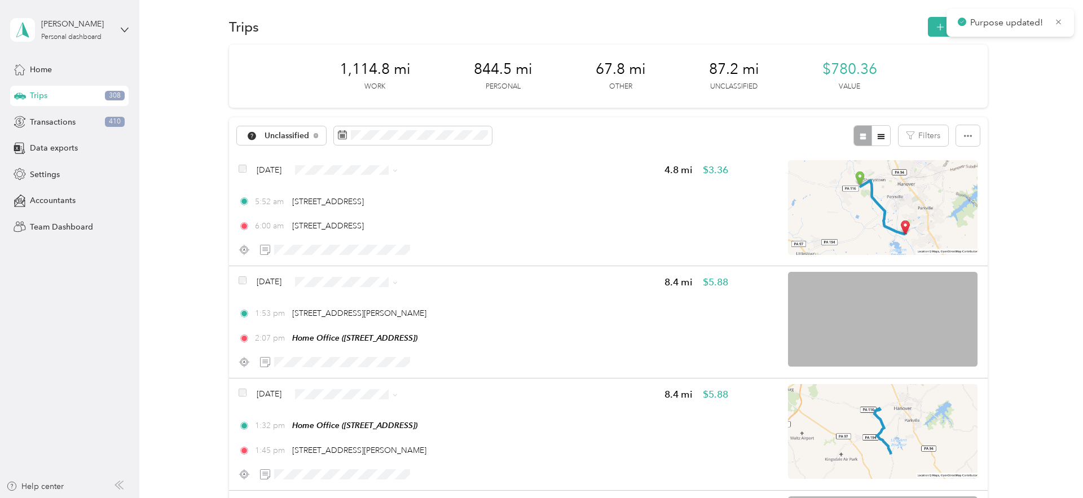
click at [357, 207] on span "Personal" at bounding box center [410, 210] width 146 height 12
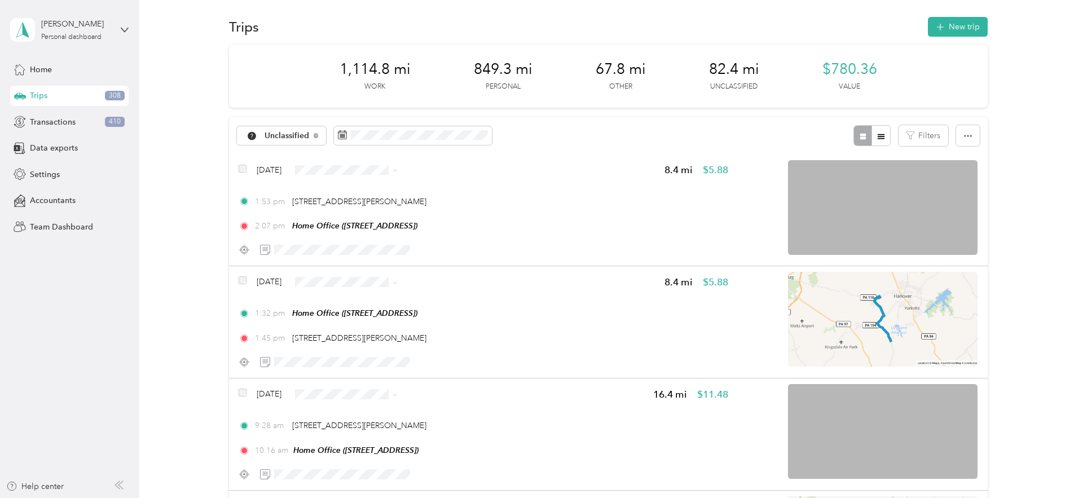
click at [364, 202] on li "Personal" at bounding box center [400, 210] width 182 height 20
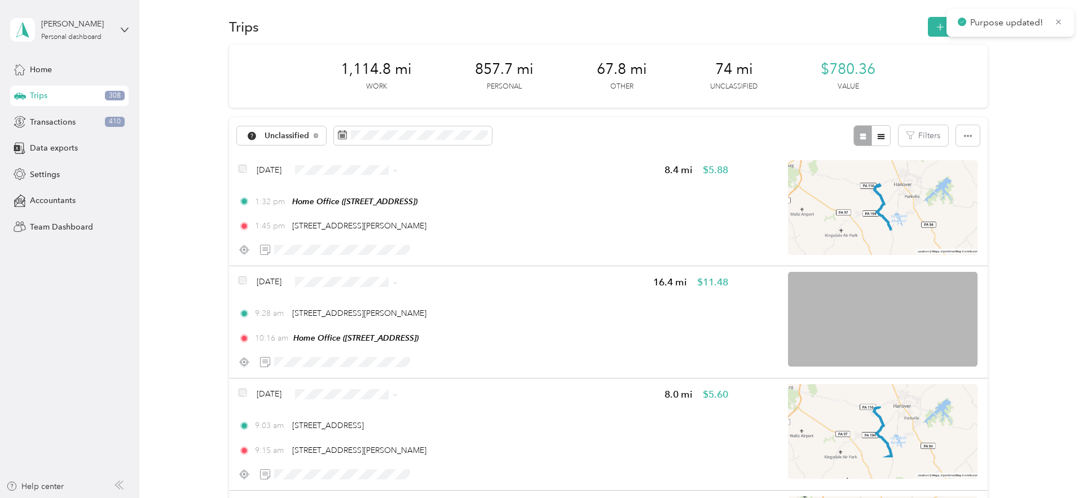
click at [351, 204] on span "Personal" at bounding box center [410, 210] width 146 height 12
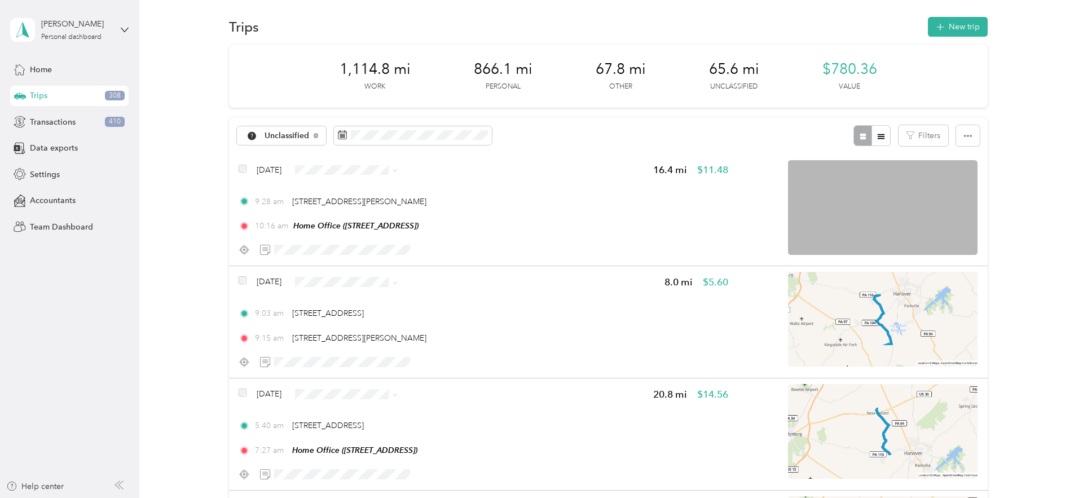
click at [369, 209] on span "Personal" at bounding box center [410, 210] width 146 height 12
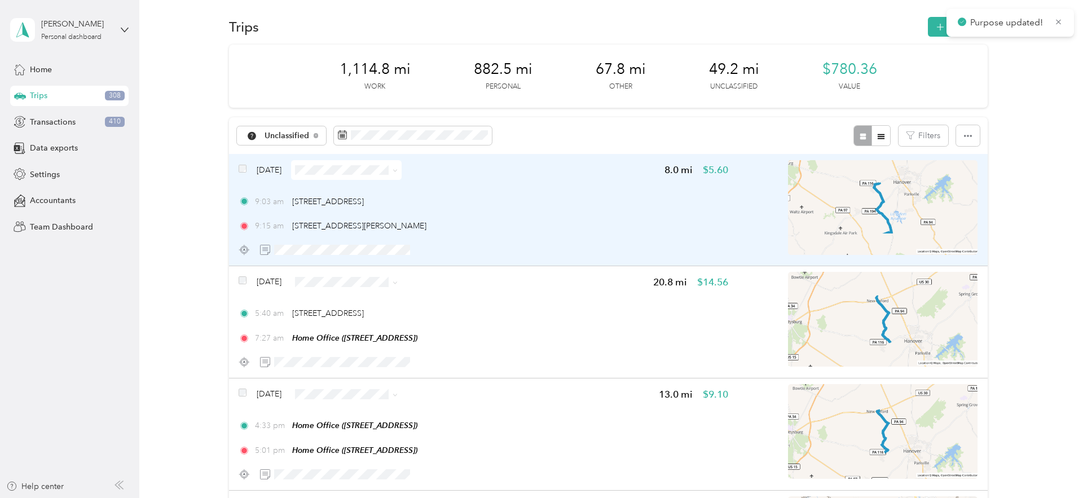
scroll to position [0, 0]
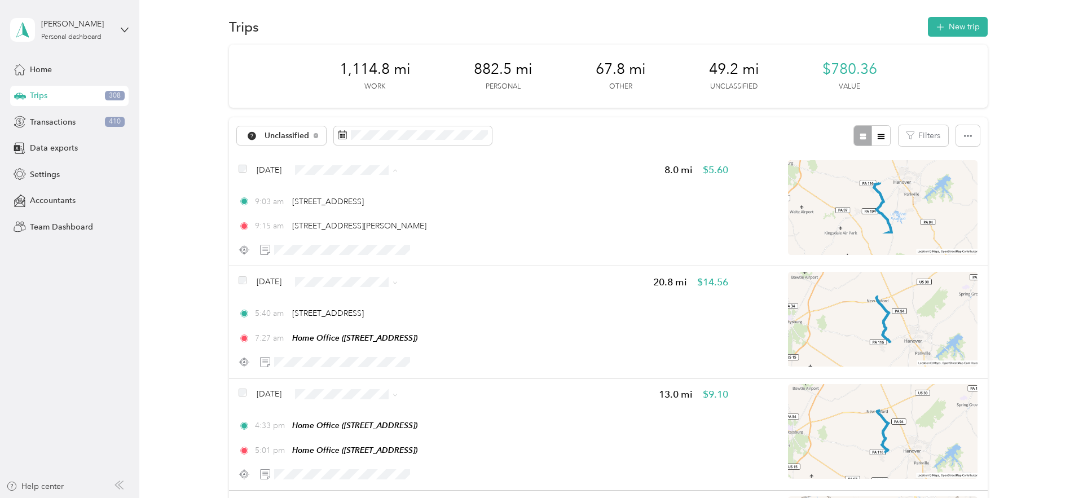
click at [354, 212] on span "Personal" at bounding box center [410, 210] width 146 height 12
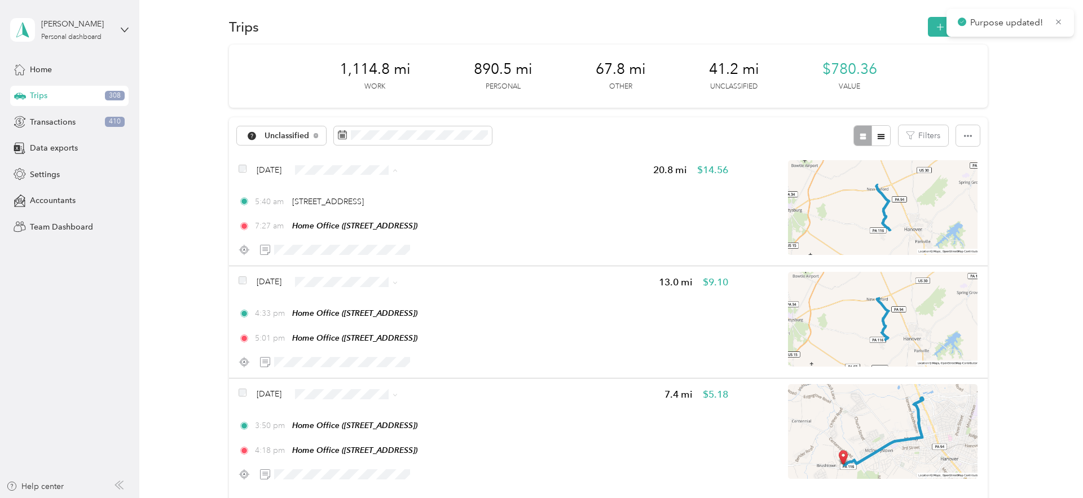
click at [363, 205] on span "Personal" at bounding box center [410, 210] width 146 height 12
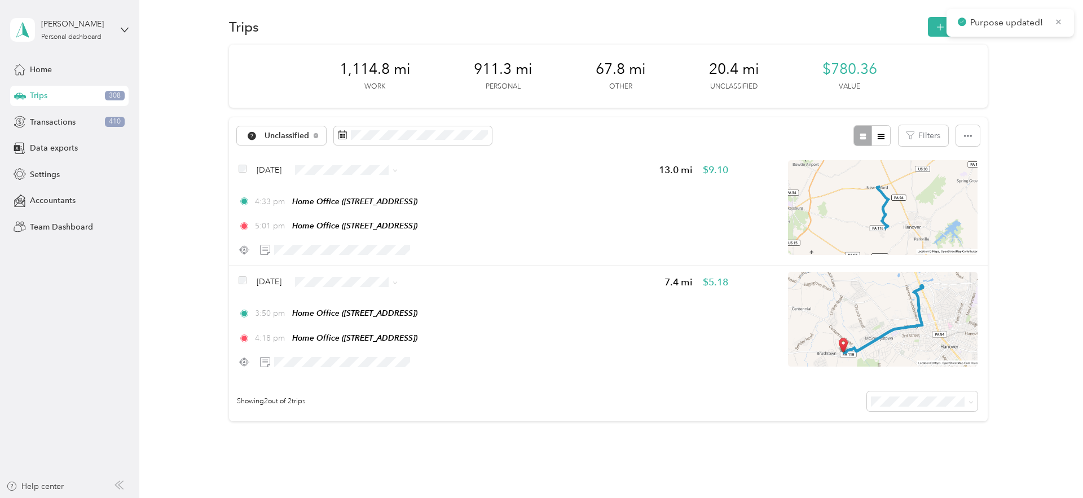
click at [352, 206] on span "Personal" at bounding box center [410, 207] width 146 height 12
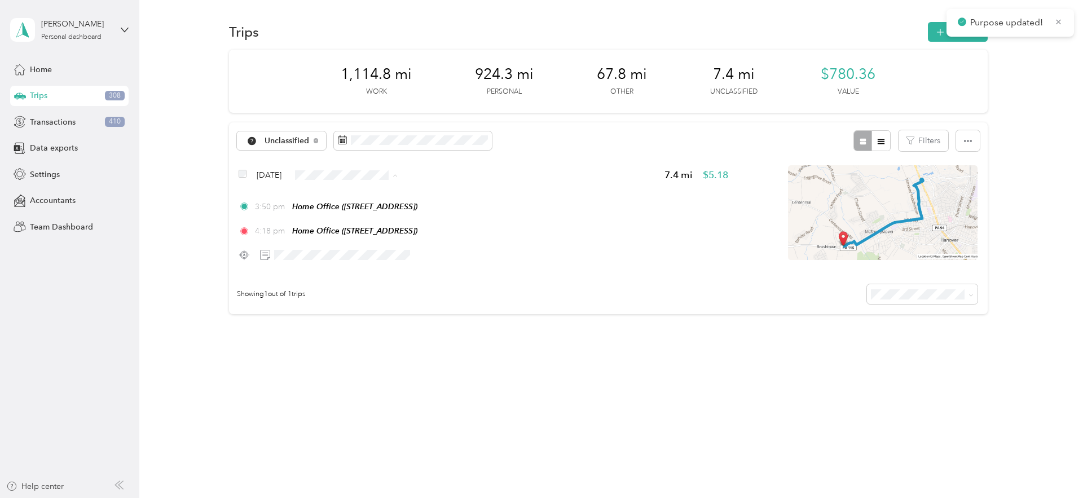
click at [359, 206] on li "Personal" at bounding box center [400, 215] width 182 height 20
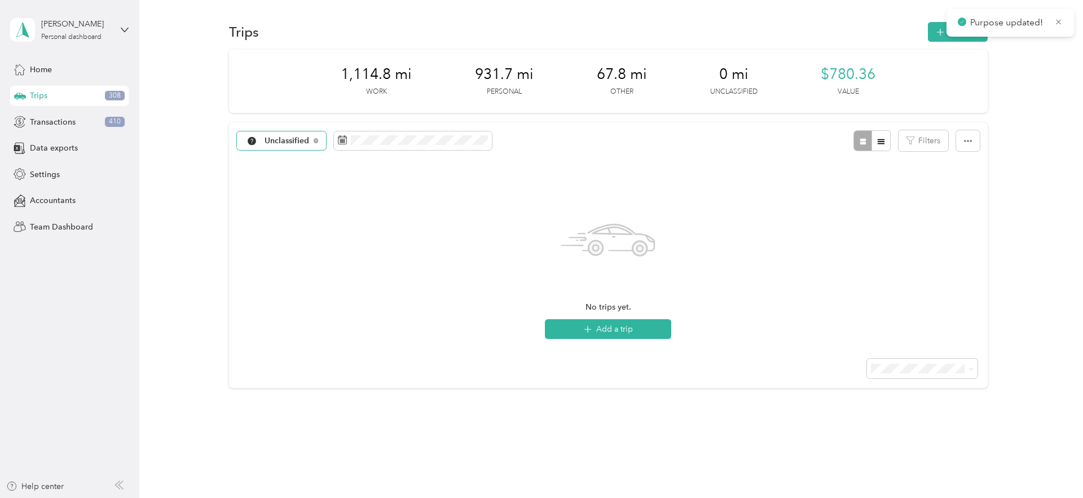
click at [292, 143] on span "Unclassified" at bounding box center [287, 141] width 45 height 8
click at [278, 196] on span "Work" at bounding box center [338, 197] width 146 height 12
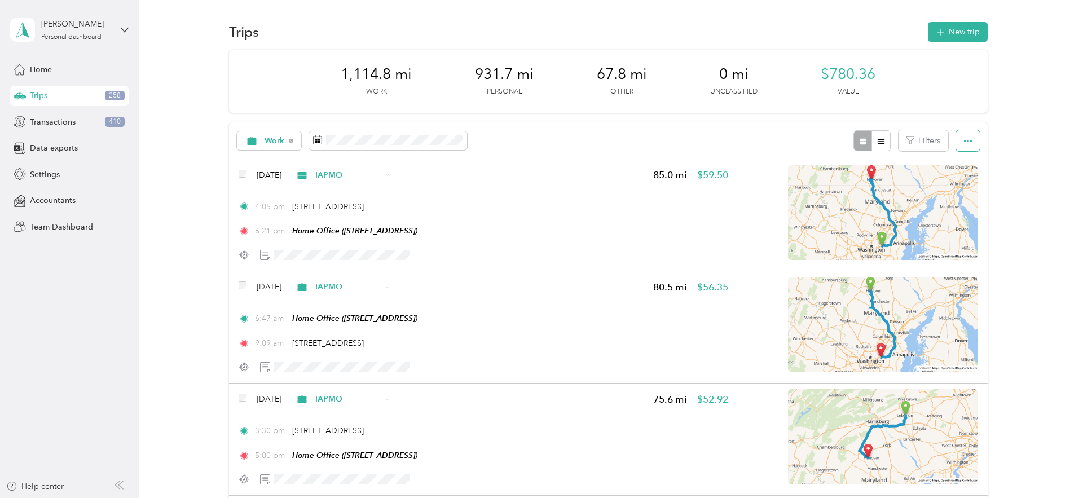
click at [970, 144] on icon "button" at bounding box center [968, 141] width 8 height 8
click at [956, 176] on div "Export" at bounding box center [958, 181] width 31 height 12
click at [961, 161] on span "Select all" at bounding box center [958, 162] width 31 height 10
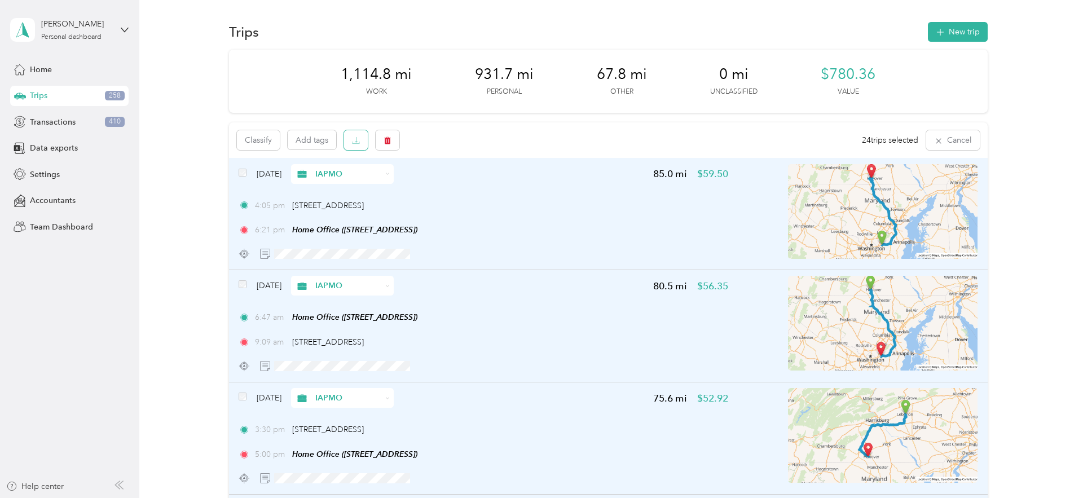
click at [359, 144] on button "button" at bounding box center [356, 140] width 24 height 20
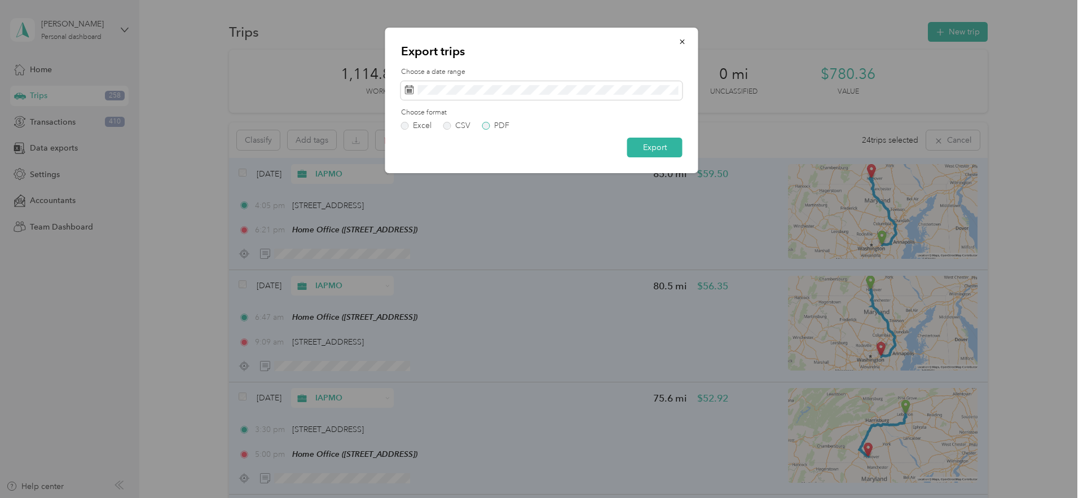
click at [492, 126] on label "PDF" at bounding box center [495, 126] width 27 height 8
click at [648, 140] on button "Export" at bounding box center [654, 148] width 55 height 20
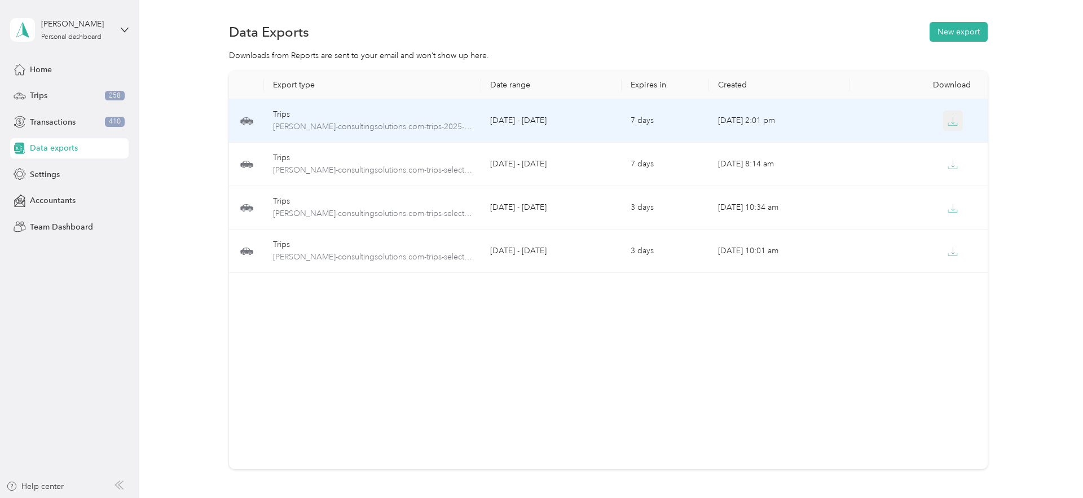
click at [954, 124] on icon "button" at bounding box center [953, 120] width 3 height 7
